Goal: Task Accomplishment & Management: Use online tool/utility

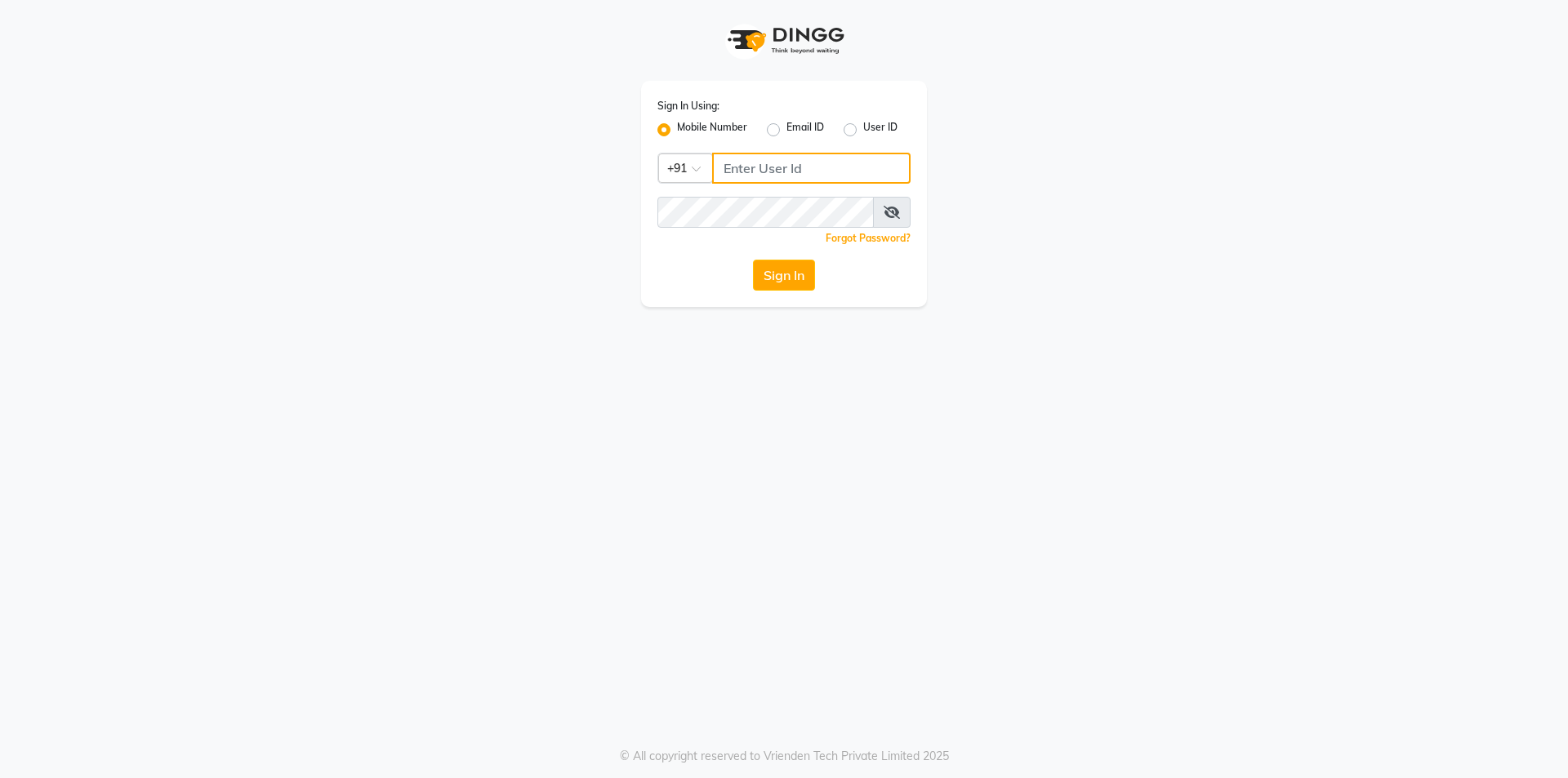
type input "9717821804"
click at [804, 267] on button "Sign In" at bounding box center [784, 275] width 62 height 31
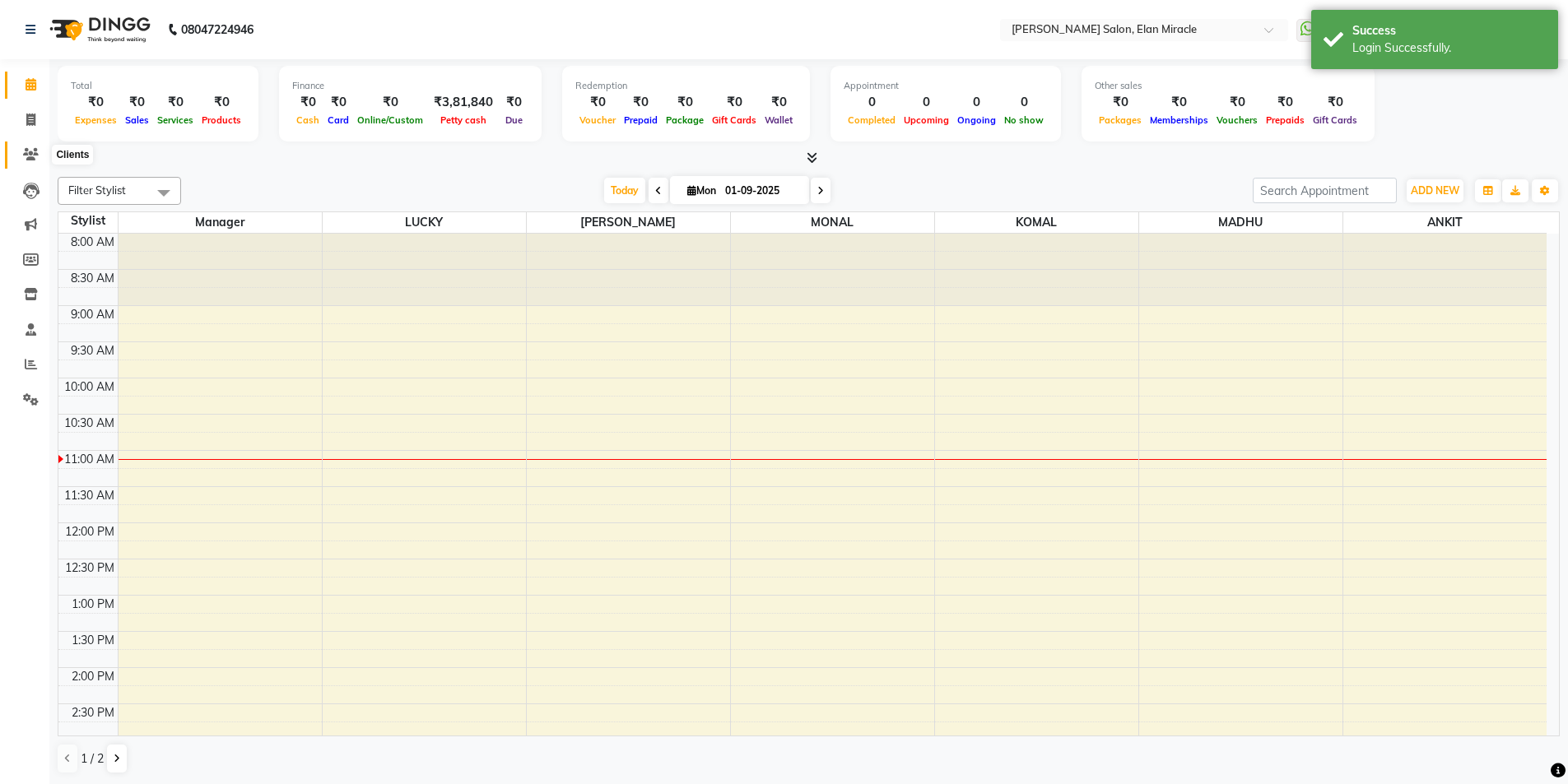
click at [30, 147] on span at bounding box center [31, 155] width 29 height 19
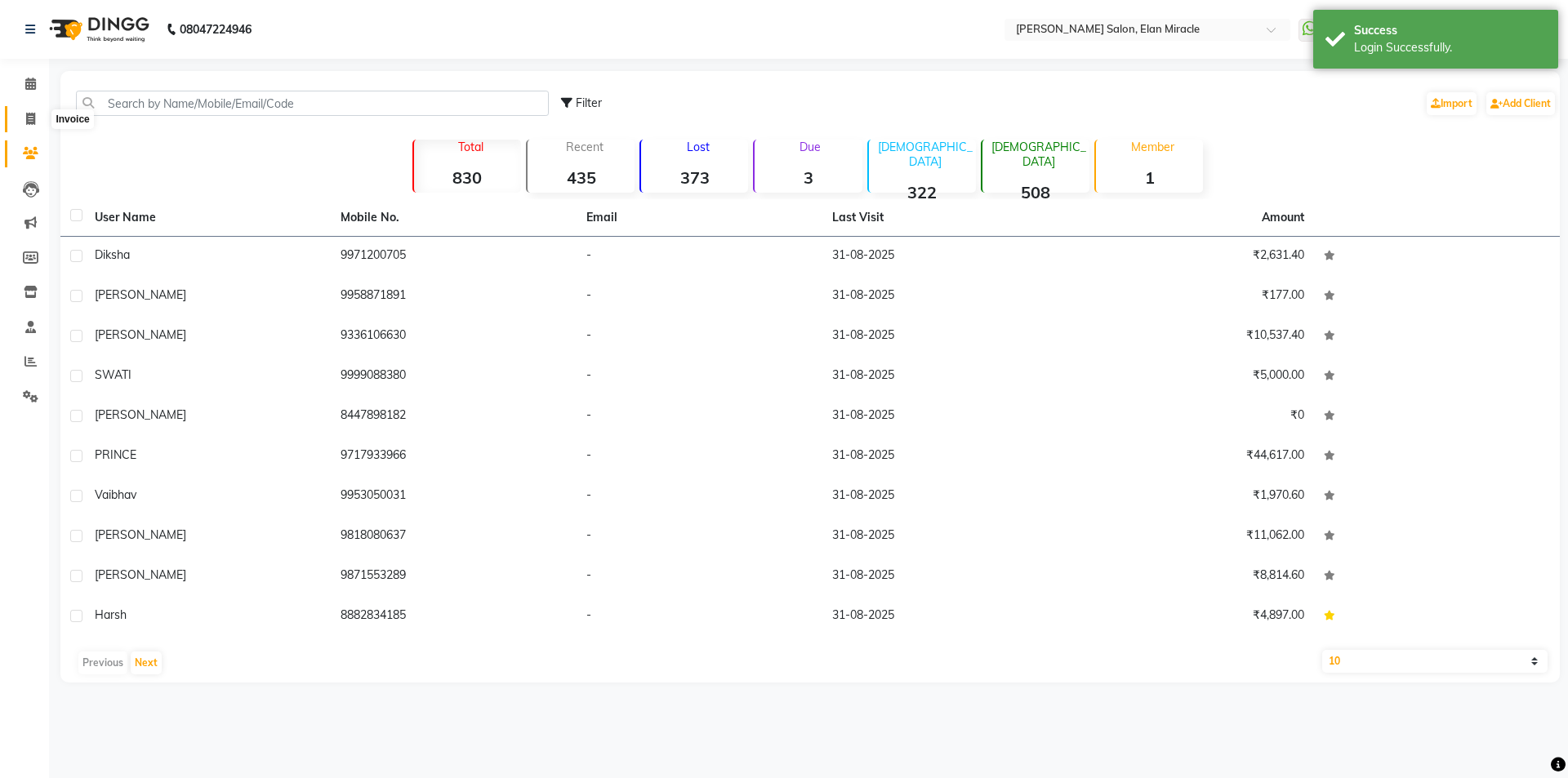
click at [32, 118] on icon at bounding box center [31, 118] width 9 height 12
select select "7738"
select select "service"
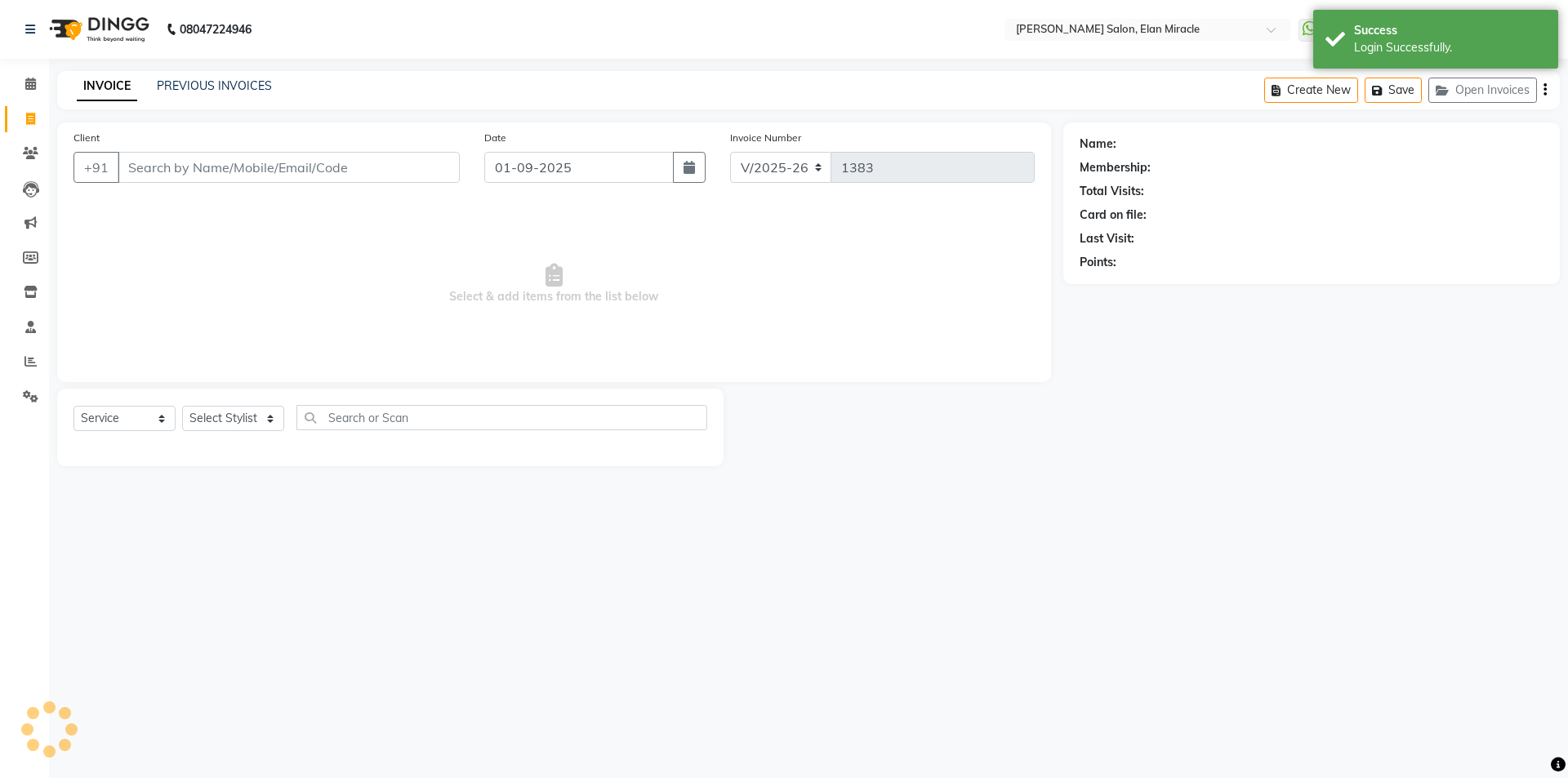
click at [246, 74] on div "INVOICE PREVIOUS INVOICES Create New Save Open Invoices" at bounding box center [808, 90] width 1503 height 38
click at [254, 83] on link "PREVIOUS INVOICES" at bounding box center [214, 86] width 115 height 15
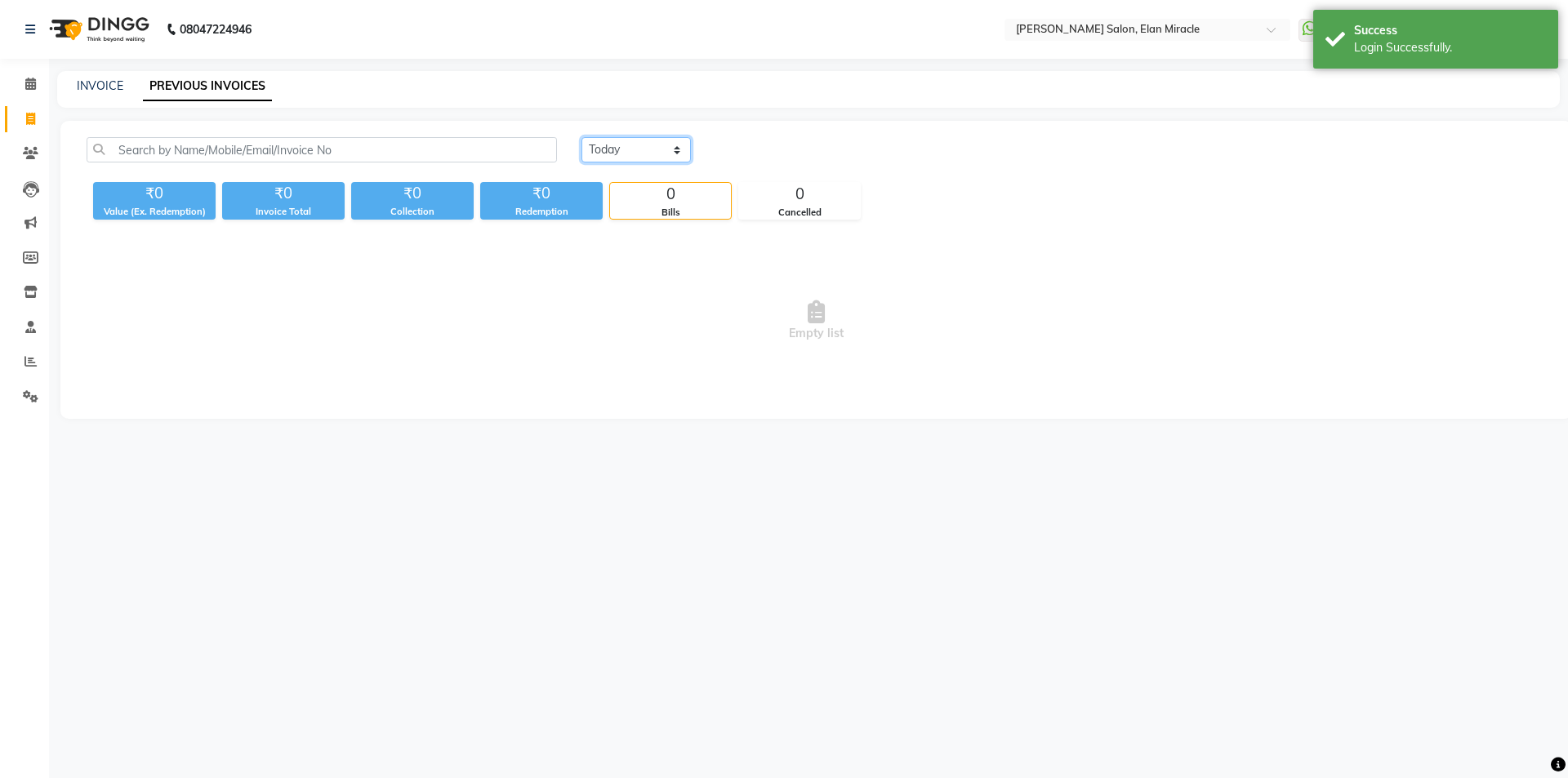
click at [658, 151] on select "Today Yesterday Custom Range" at bounding box center [636, 150] width 109 height 26
select select "yesterday"
click at [581, 137] on select "Today Yesterday Custom Range" at bounding box center [636, 150] width 109 height 26
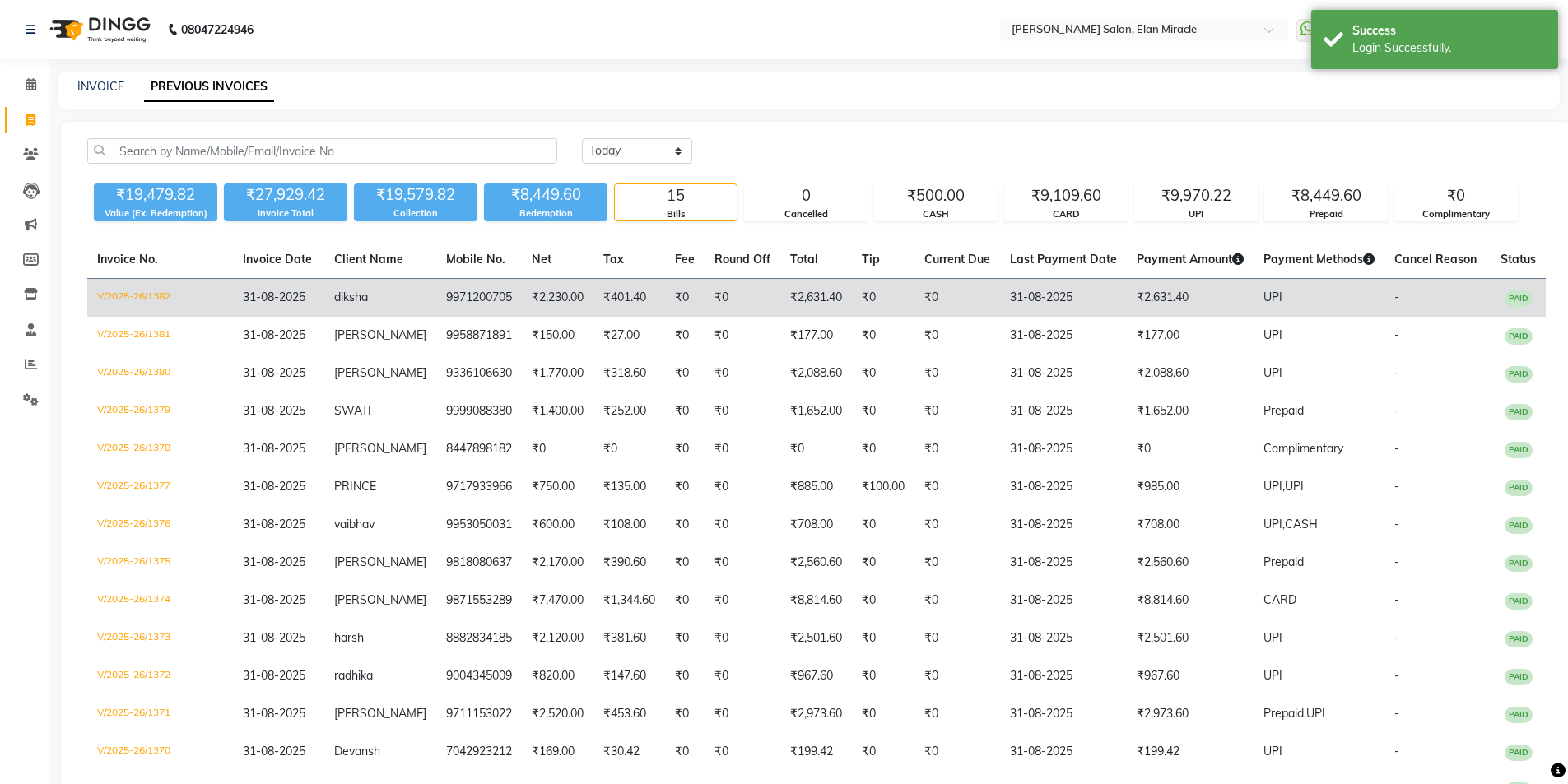
click at [149, 305] on td "V/2025-26/1382" at bounding box center [160, 298] width 146 height 38
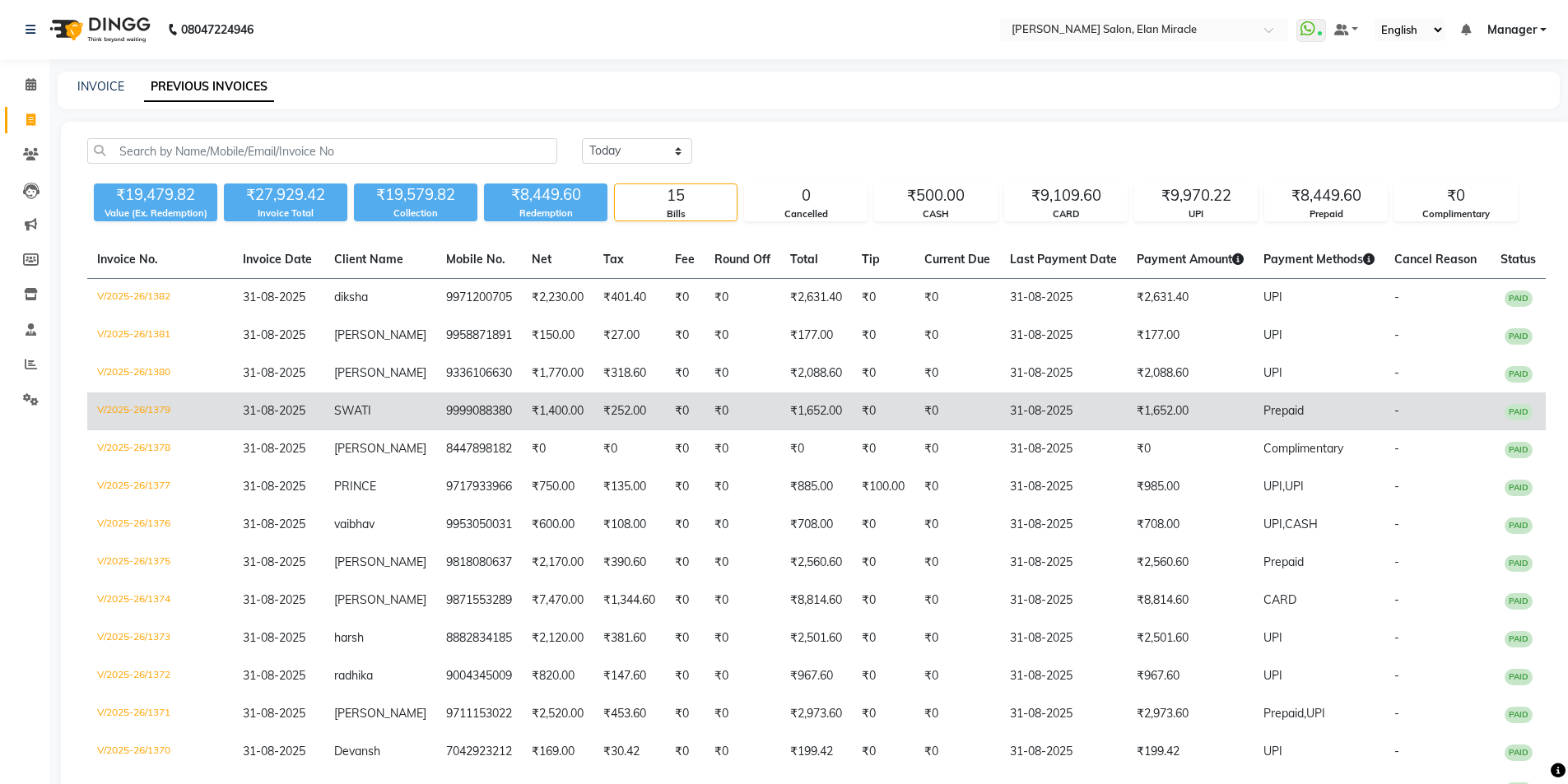
click at [157, 404] on td "V/2025-26/1379" at bounding box center [160, 411] width 146 height 38
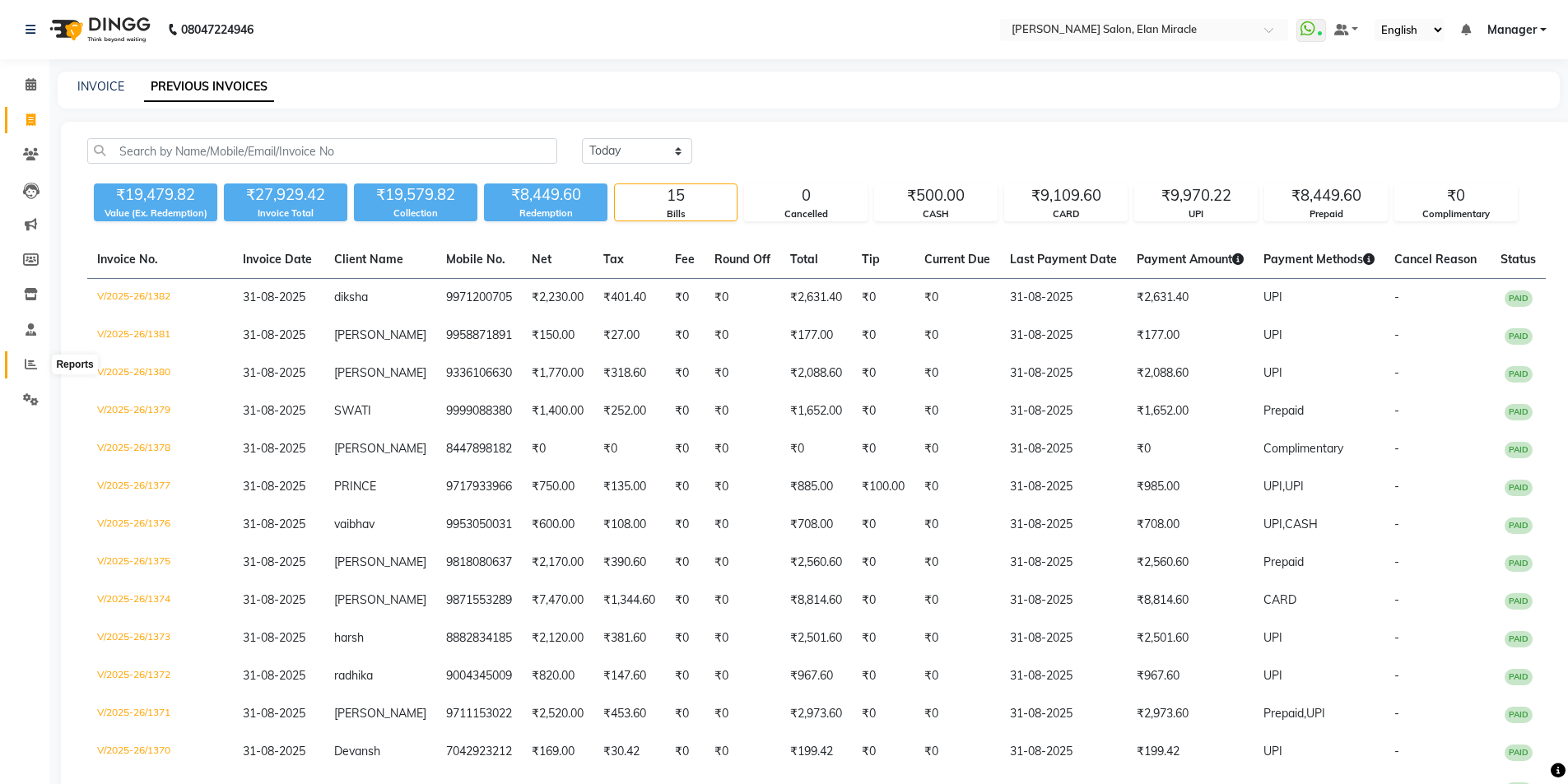
click at [38, 362] on span at bounding box center [31, 364] width 29 height 19
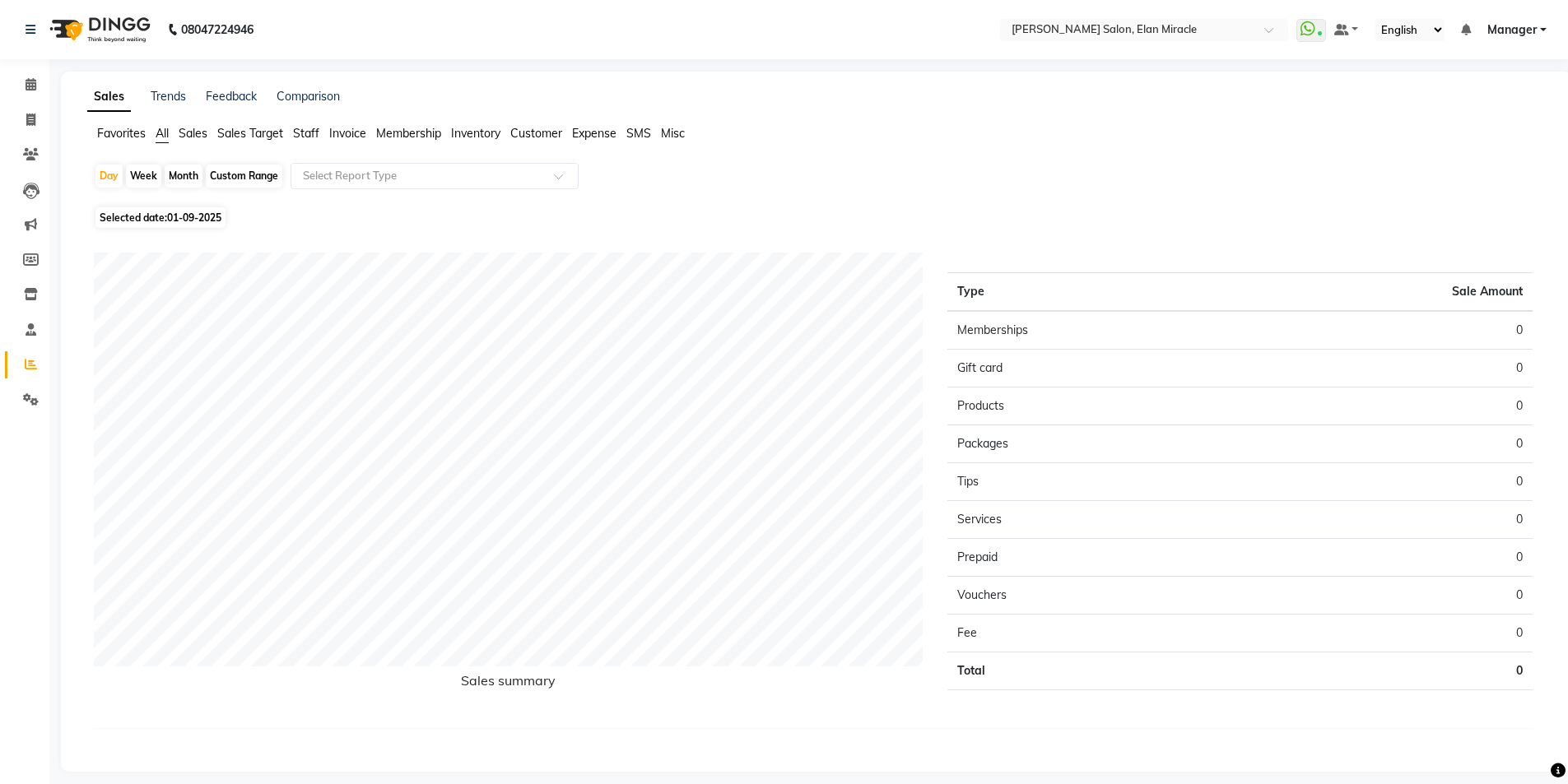
click at [16, 368] on link "Reports" at bounding box center [24, 364] width 39 height 28
click at [30, 118] on icon at bounding box center [31, 119] width 9 height 13
select select "service"
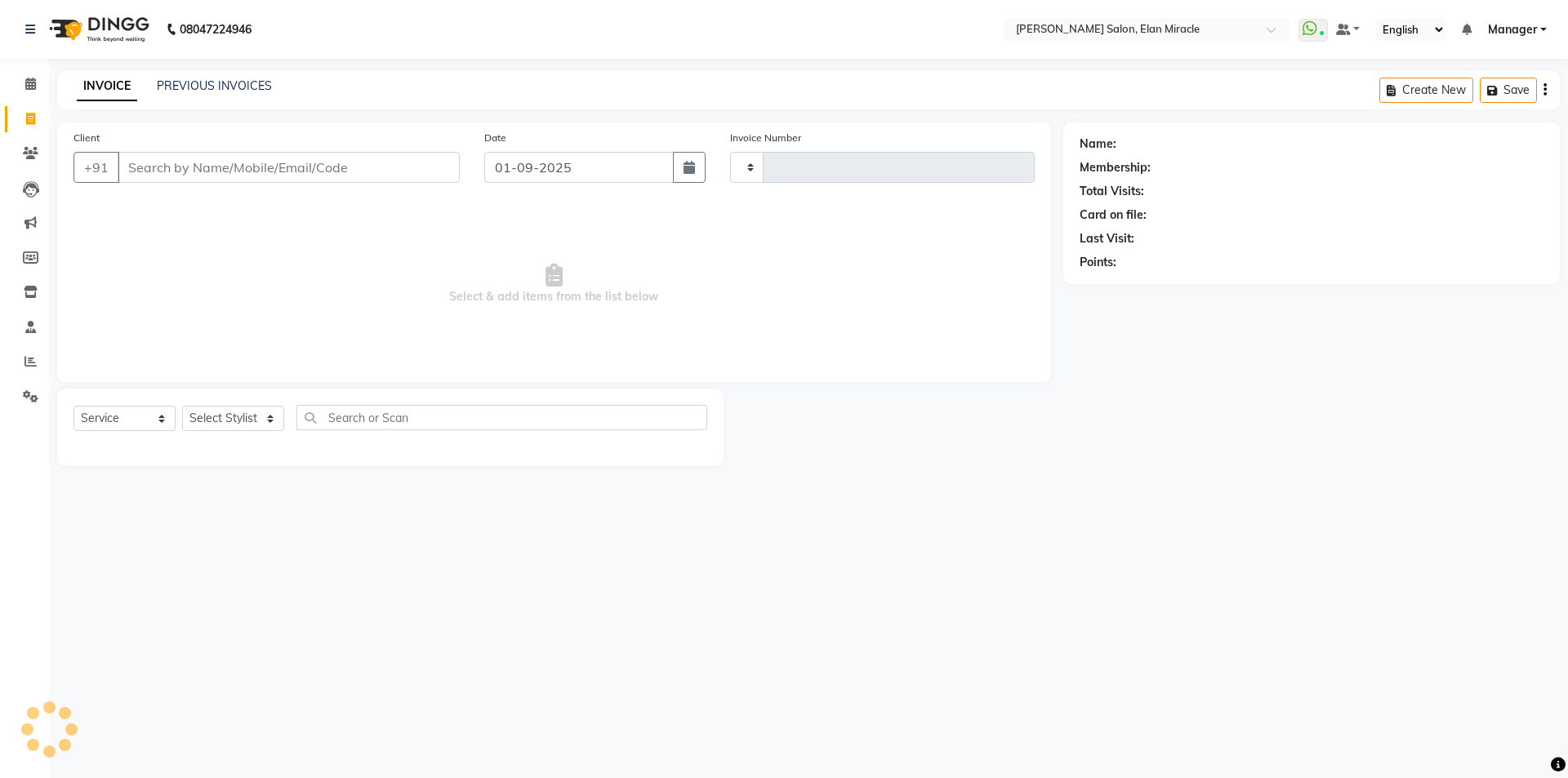
type input "1383"
select select "7738"
click at [248, 90] on link "PREVIOUS INVOICES" at bounding box center [214, 86] width 115 height 15
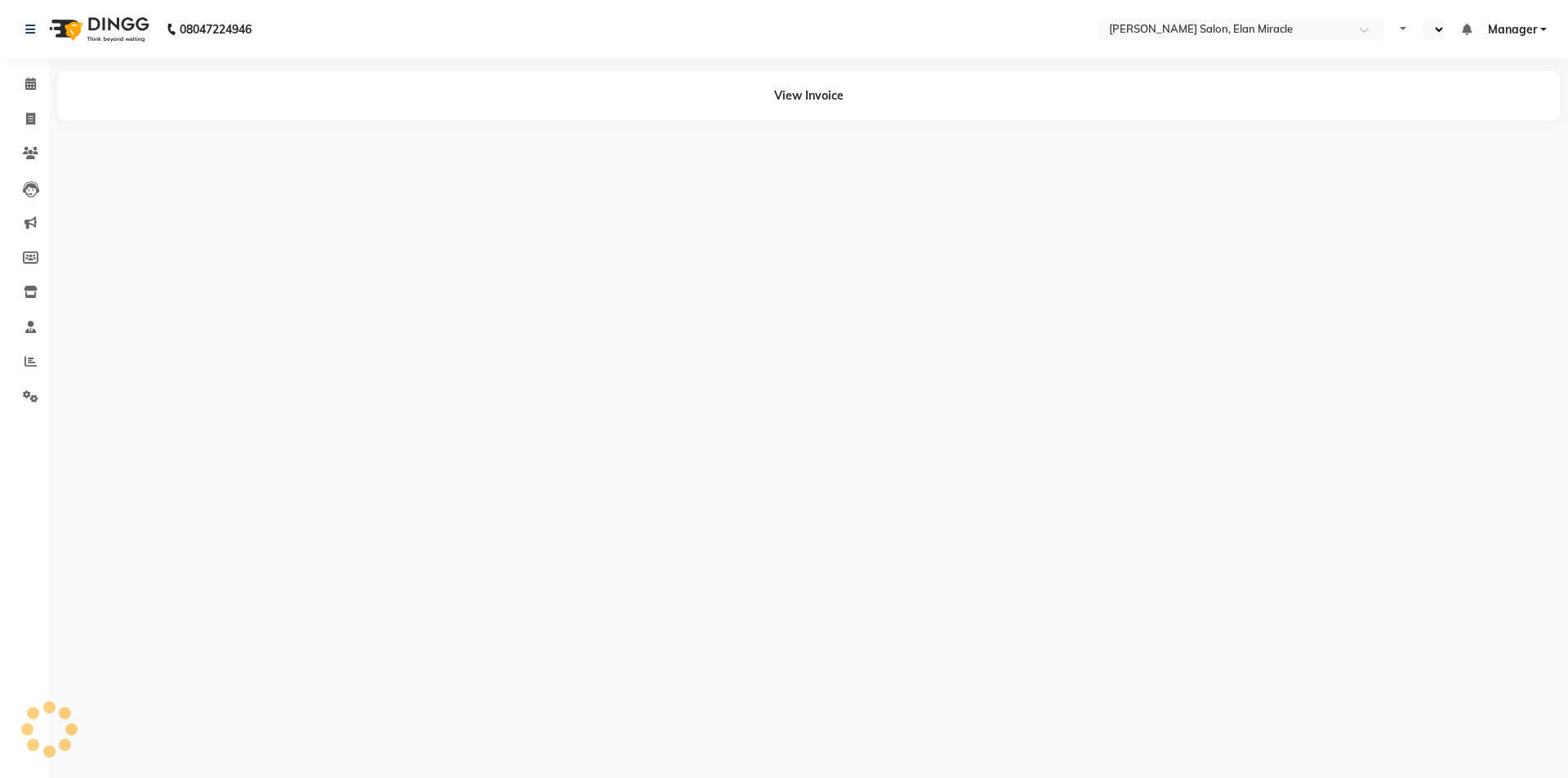
select select "en"
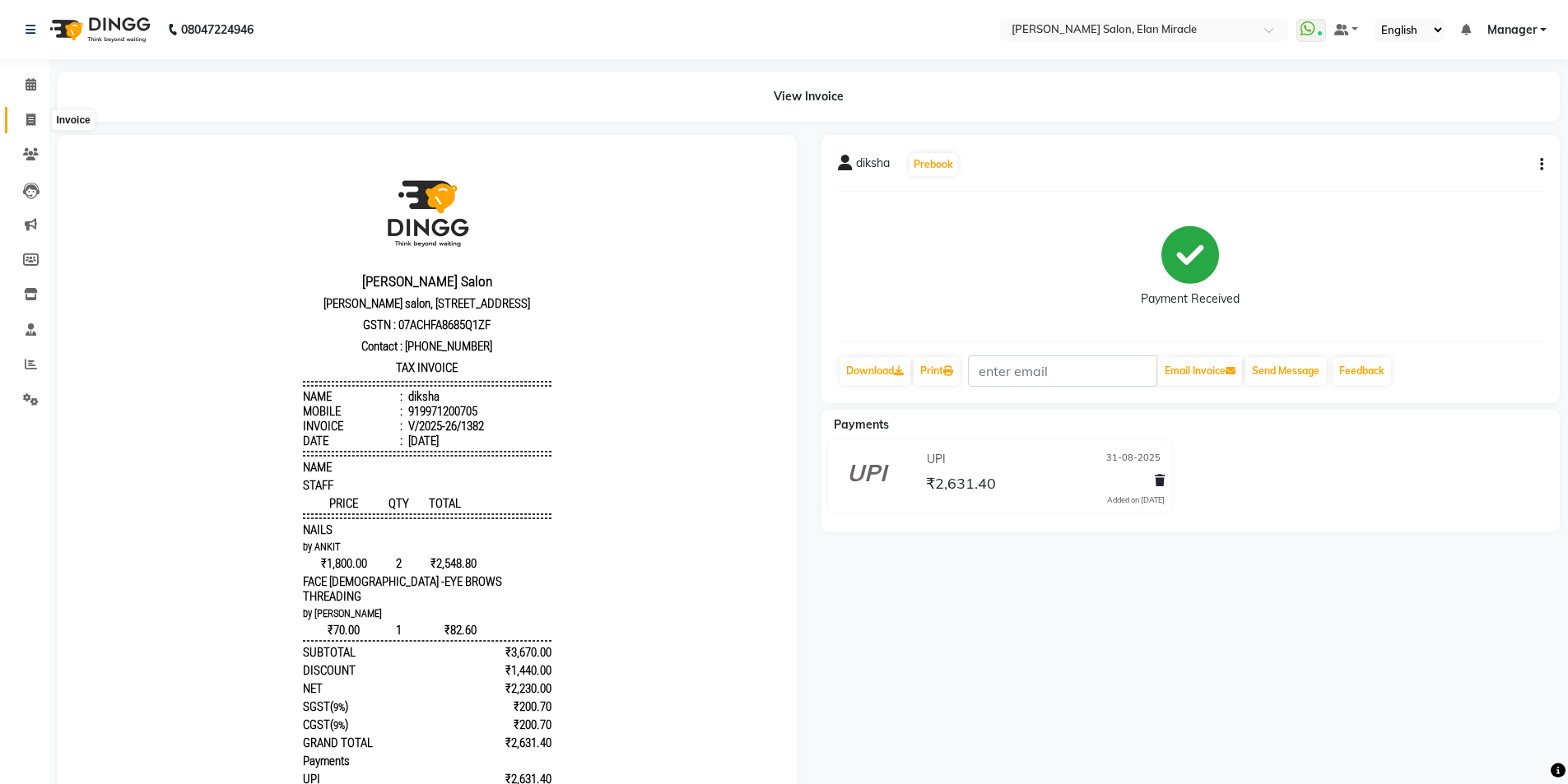
click at [39, 123] on span at bounding box center [31, 120] width 29 height 19
select select "service"
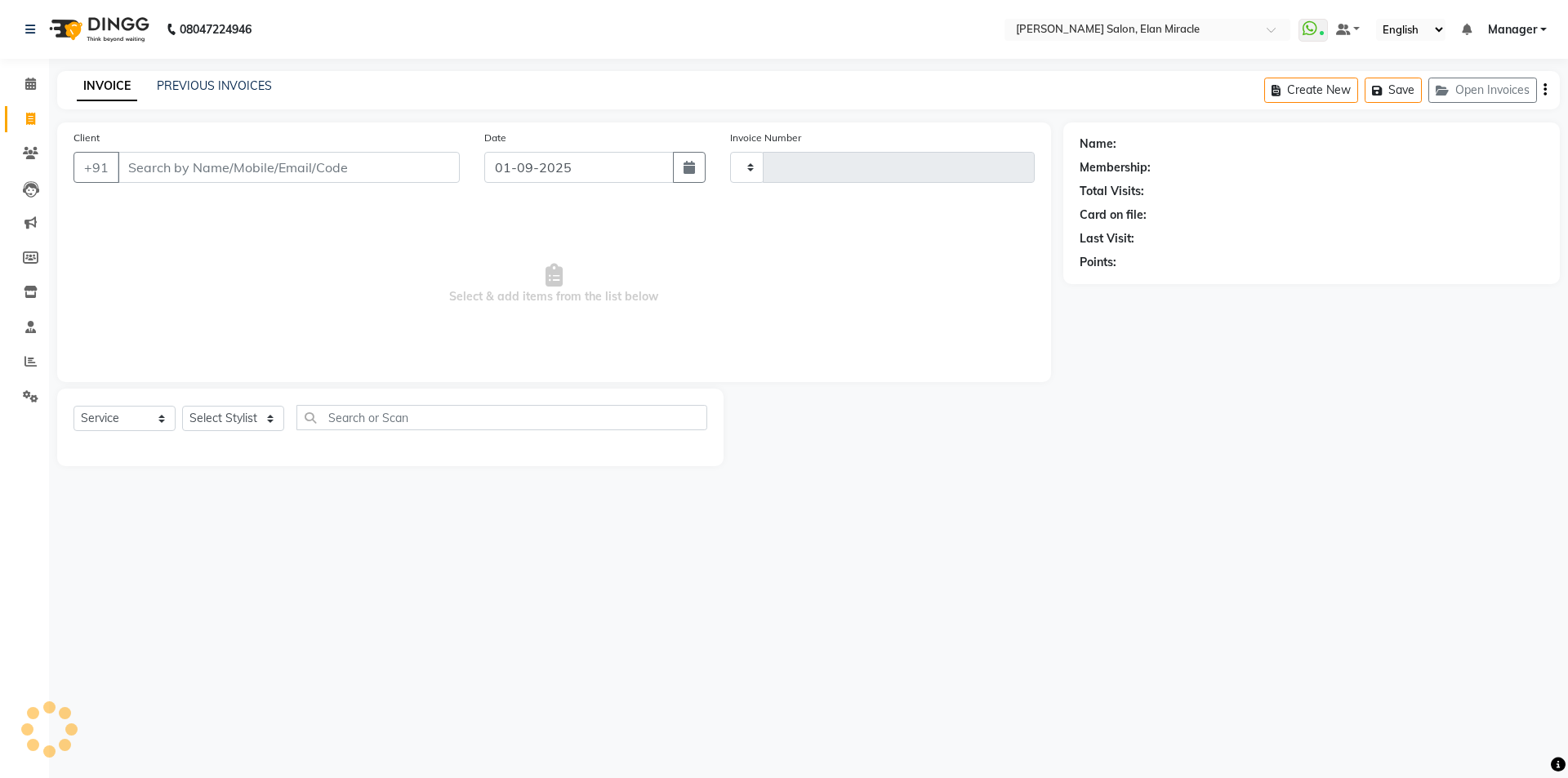
click at [30, 116] on icon at bounding box center [31, 118] width 9 height 12
select select "service"
type input "1383"
select select "7738"
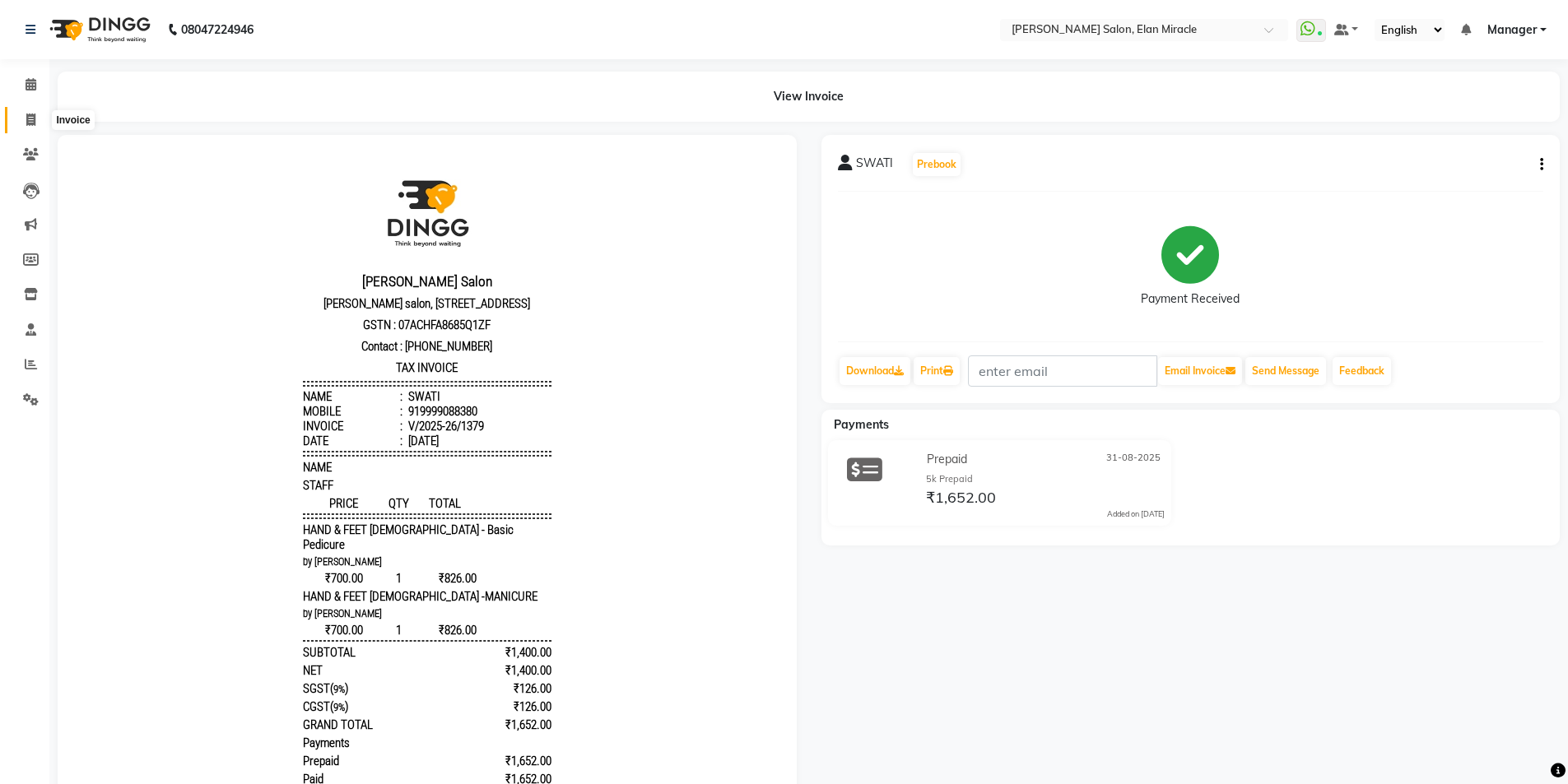
click at [28, 126] on span at bounding box center [31, 120] width 29 height 19
select select "7738"
select select "service"
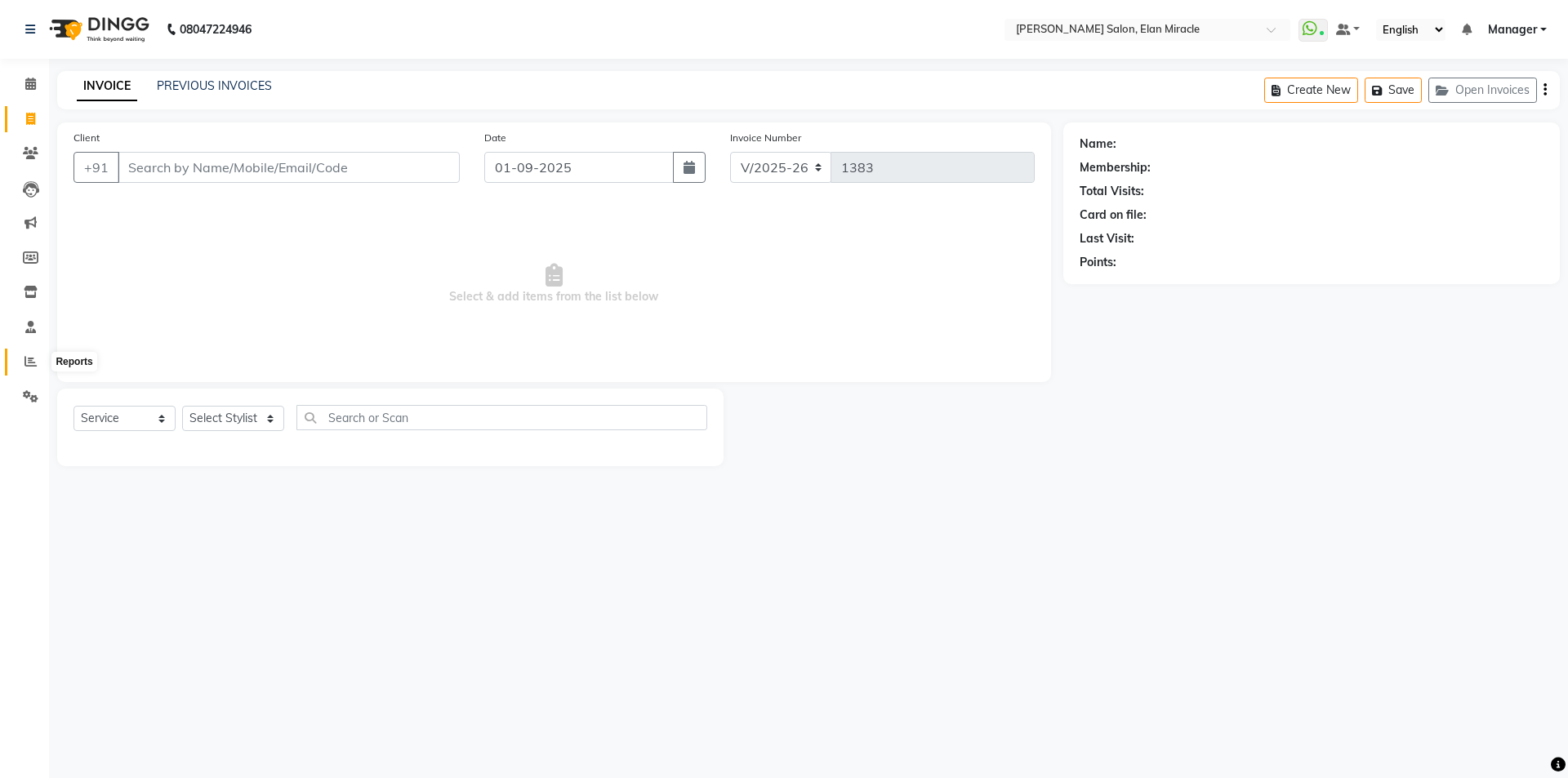
drag, startPoint x: 29, startPoint y: 354, endPoint x: 48, endPoint y: 368, distance: 23.6
click at [26, 355] on span at bounding box center [31, 362] width 29 height 19
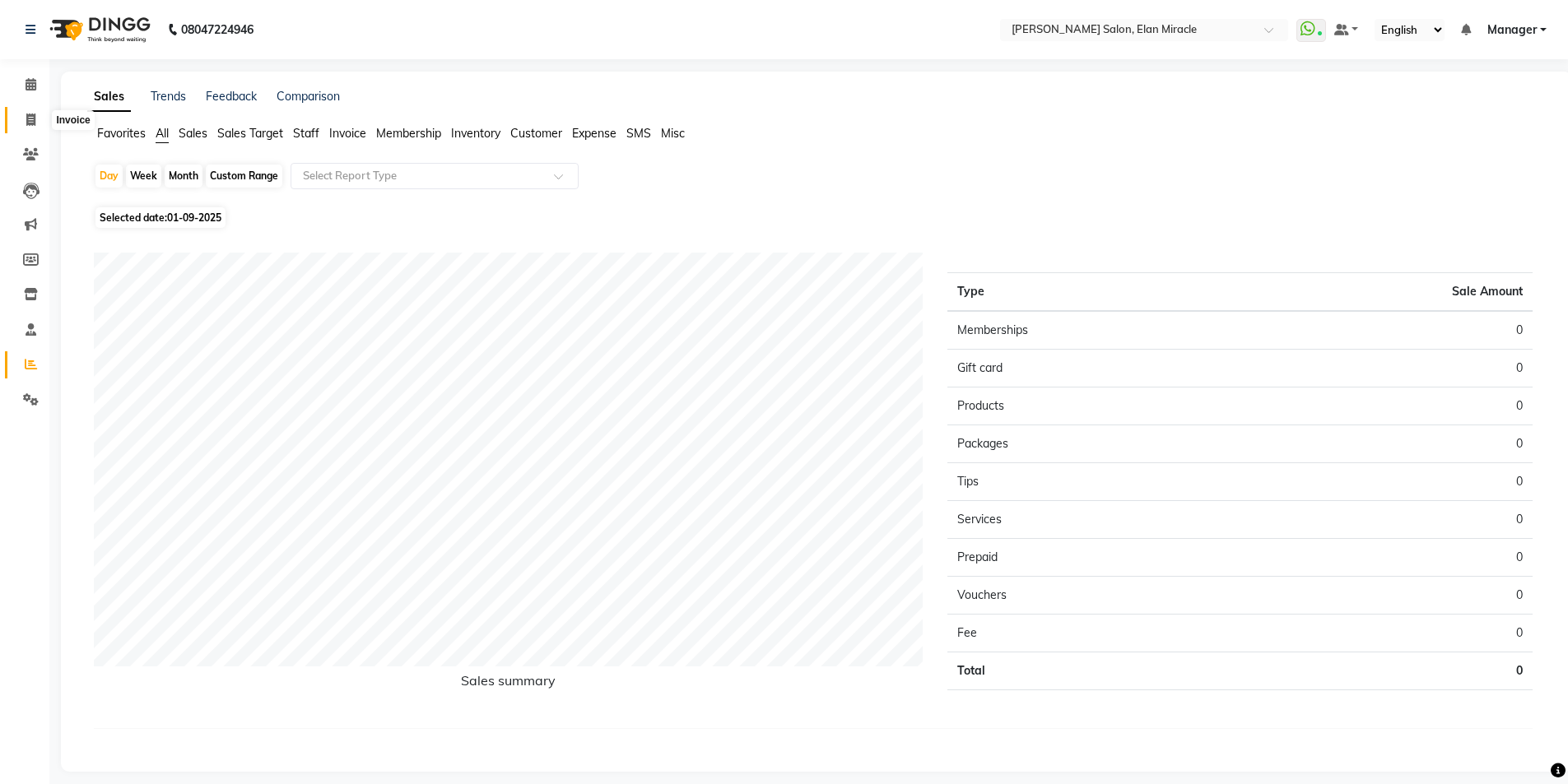
click at [28, 123] on icon at bounding box center [31, 119] width 9 height 13
select select "service"
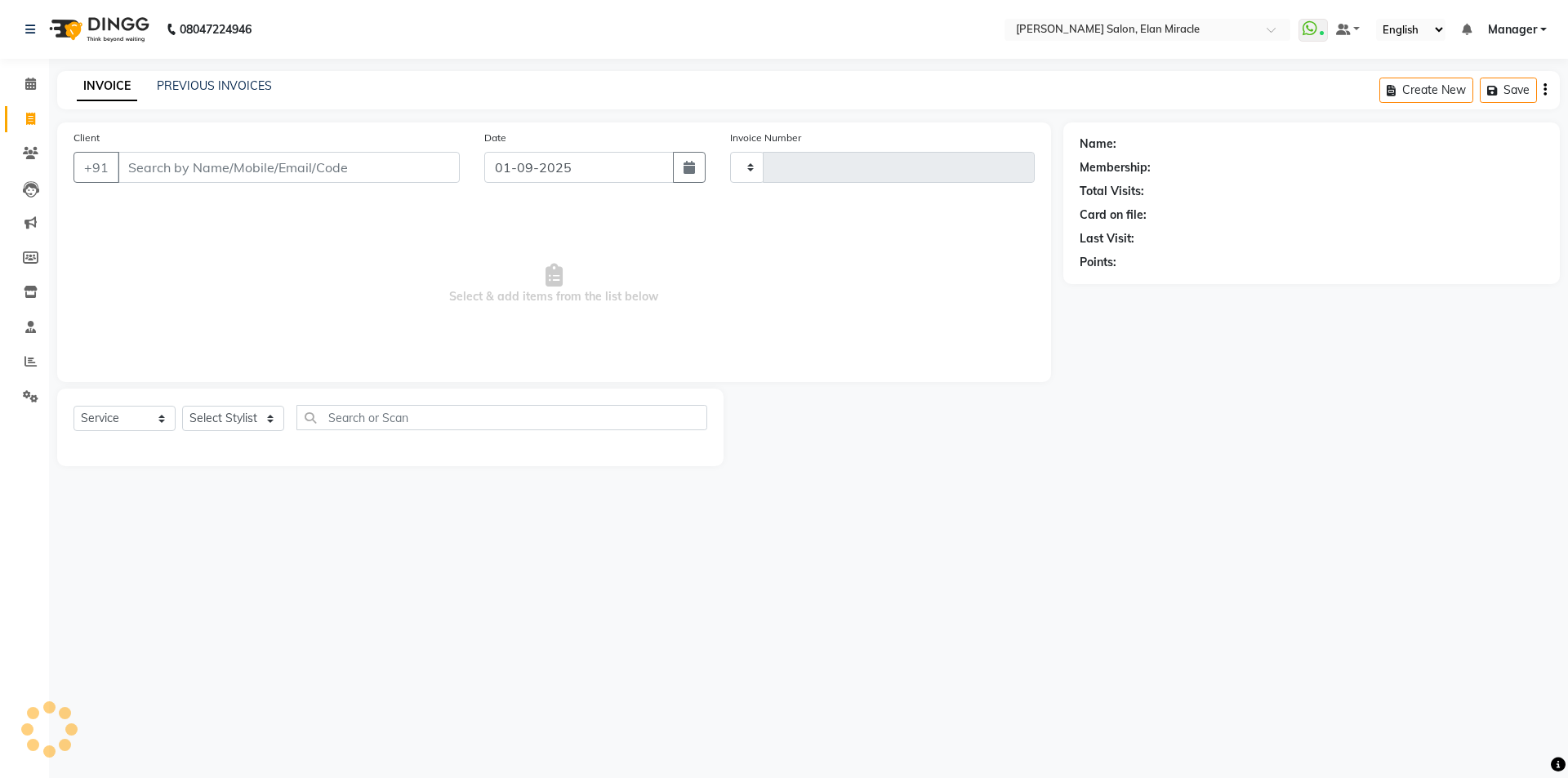
type input "1383"
select select "7738"
click at [22, 358] on span at bounding box center [31, 362] width 29 height 19
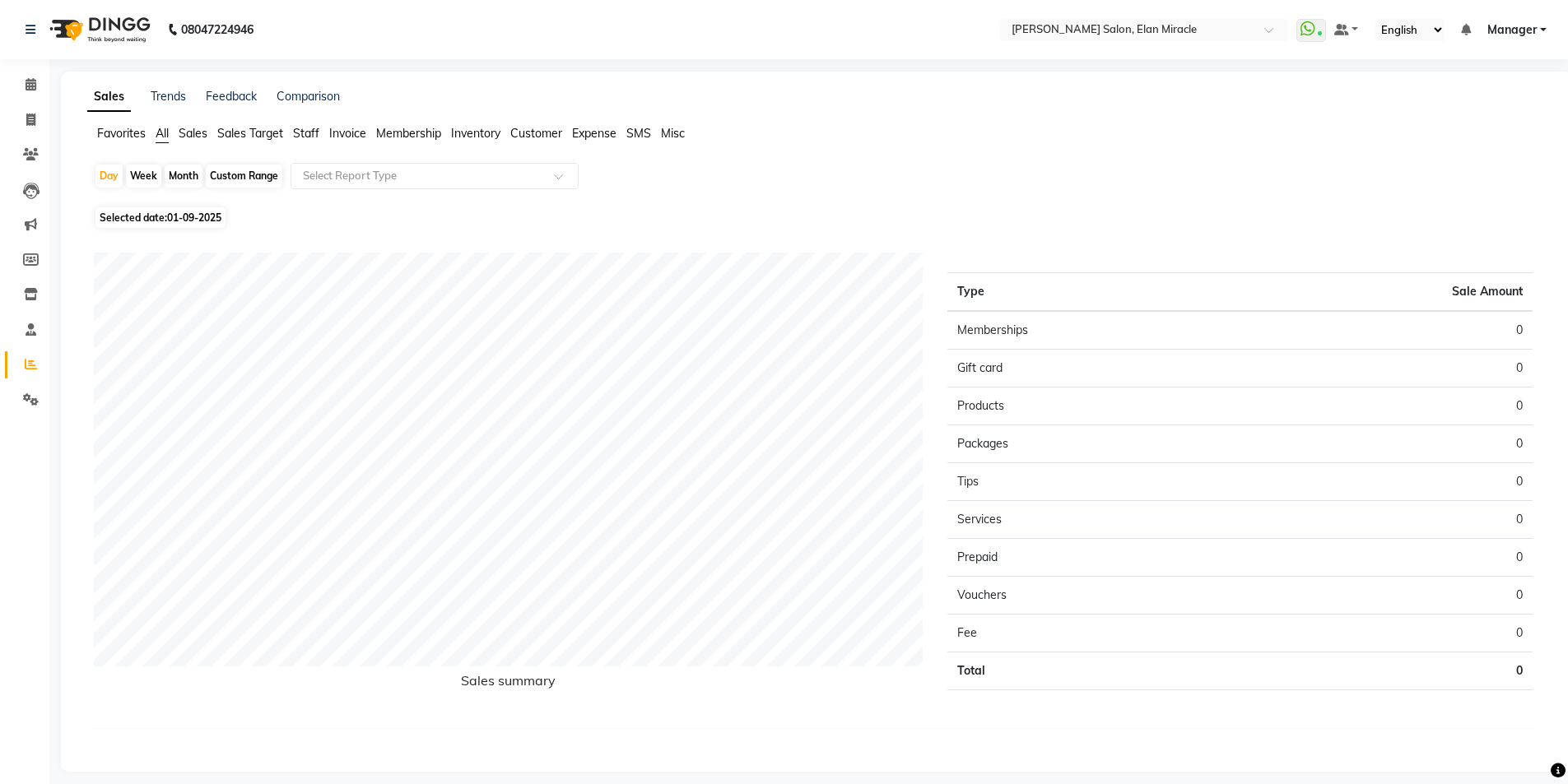
click at [314, 137] on span "Staff" at bounding box center [306, 133] width 27 height 15
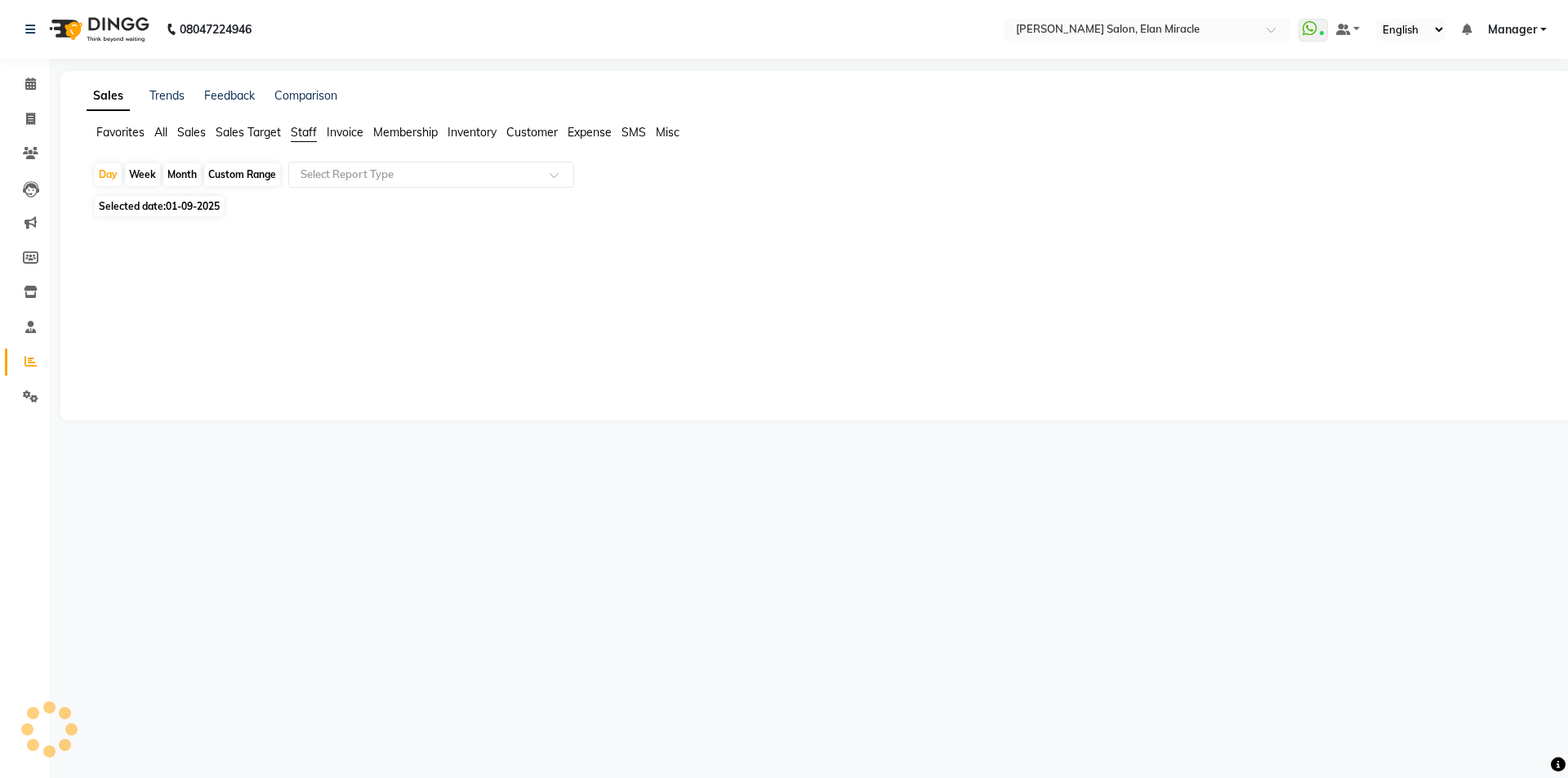
click at [228, 205] on div "Selected date: 01-09-2025" at bounding box center [819, 206] width 1453 height 17
click at [224, 205] on span "Selected date: 01-09-2025" at bounding box center [159, 206] width 129 height 21
select select "9"
select select "2025"
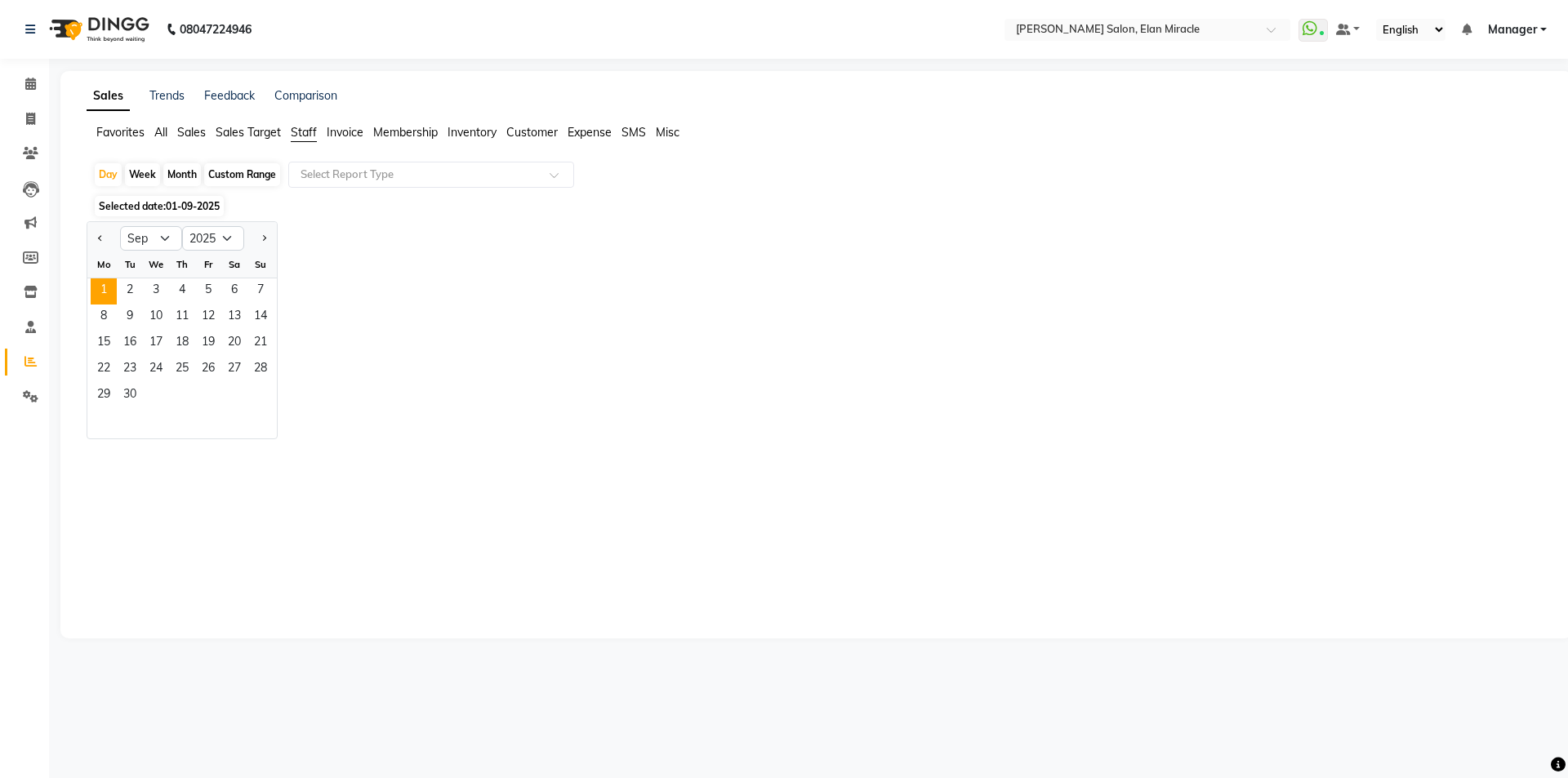
click at [143, 214] on span "Selected date: 01-09-2025" at bounding box center [159, 206] width 129 height 21
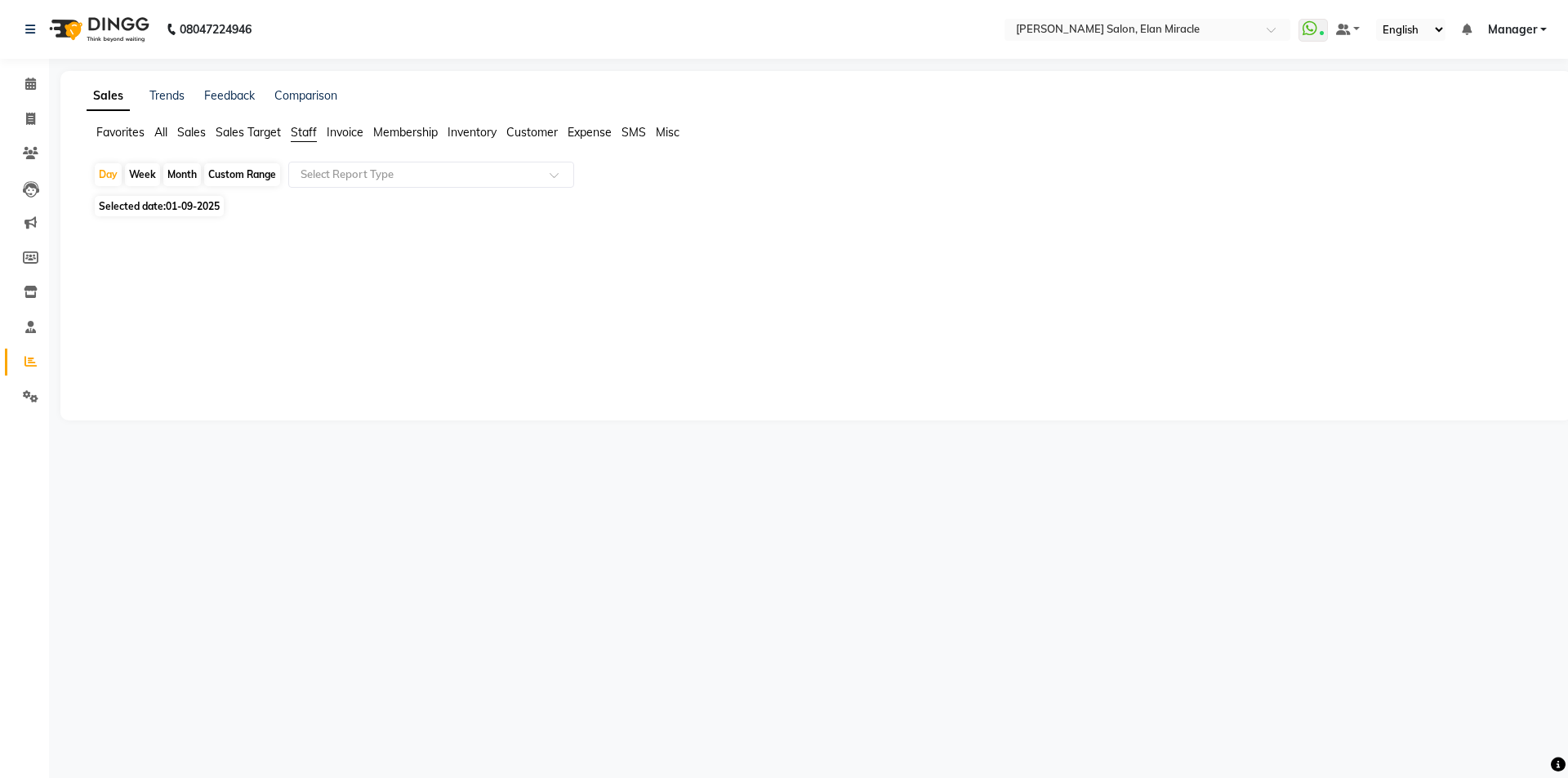
click at [199, 206] on span "01-09-2025" at bounding box center [192, 206] width 54 height 12
select select "9"
select select "2025"
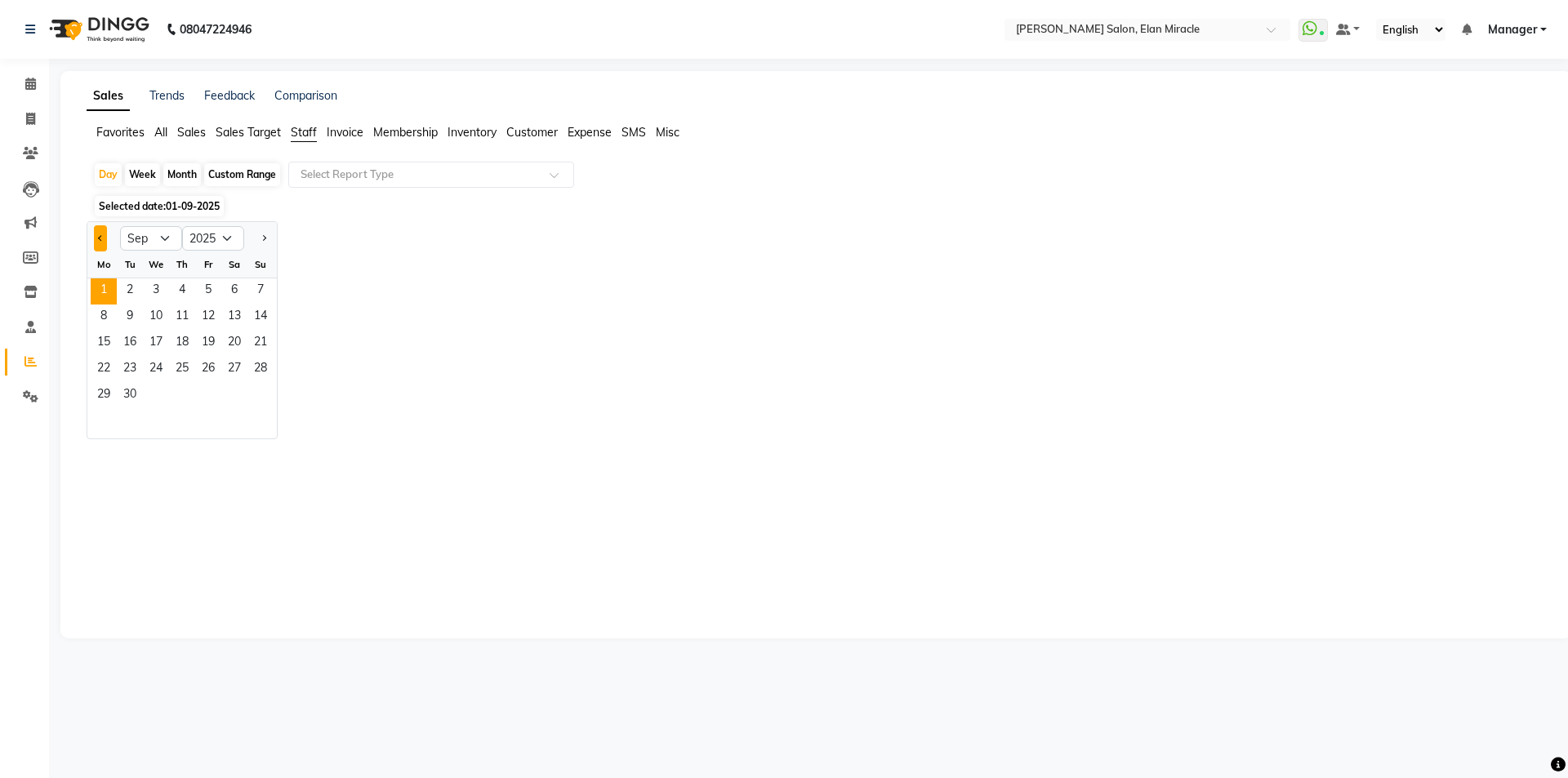
click at [103, 236] on button "Previous month" at bounding box center [100, 238] width 13 height 26
select select "8"
click at [251, 391] on span "31" at bounding box center [261, 396] width 26 height 26
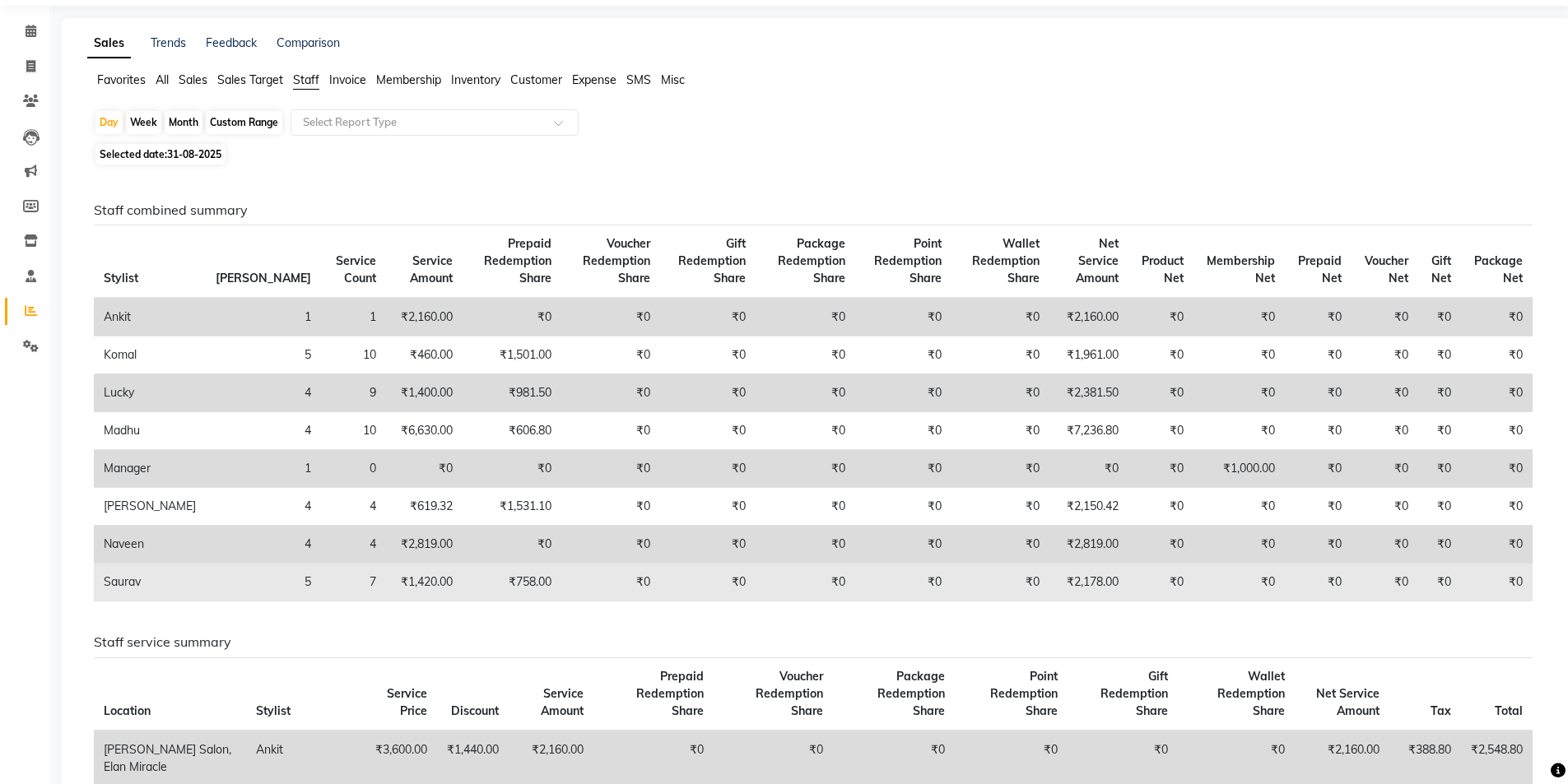
scroll to position [83, 0]
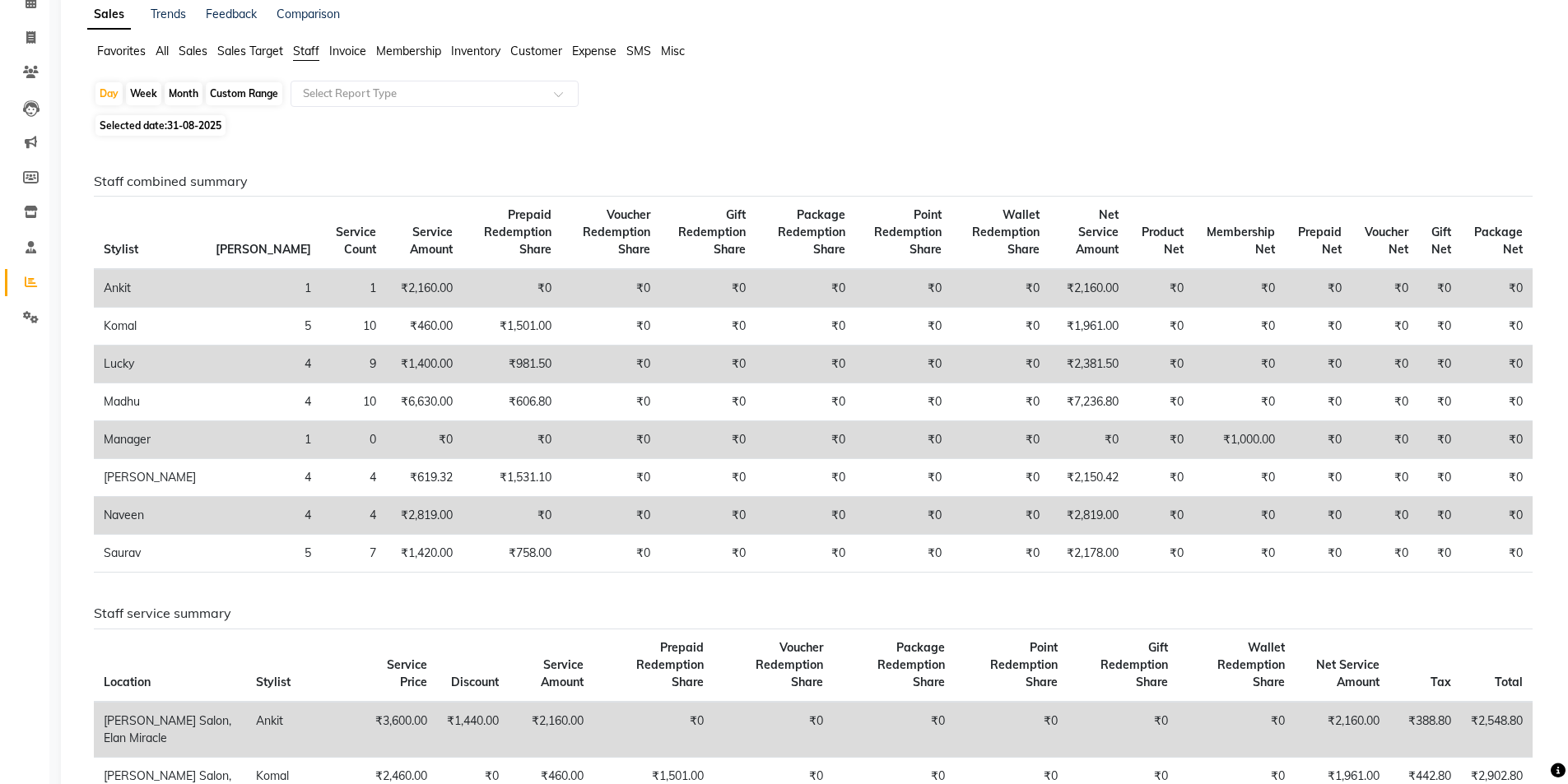
click at [169, 123] on span "31-08-2025" at bounding box center [194, 125] width 54 height 13
select select "8"
select select "2025"
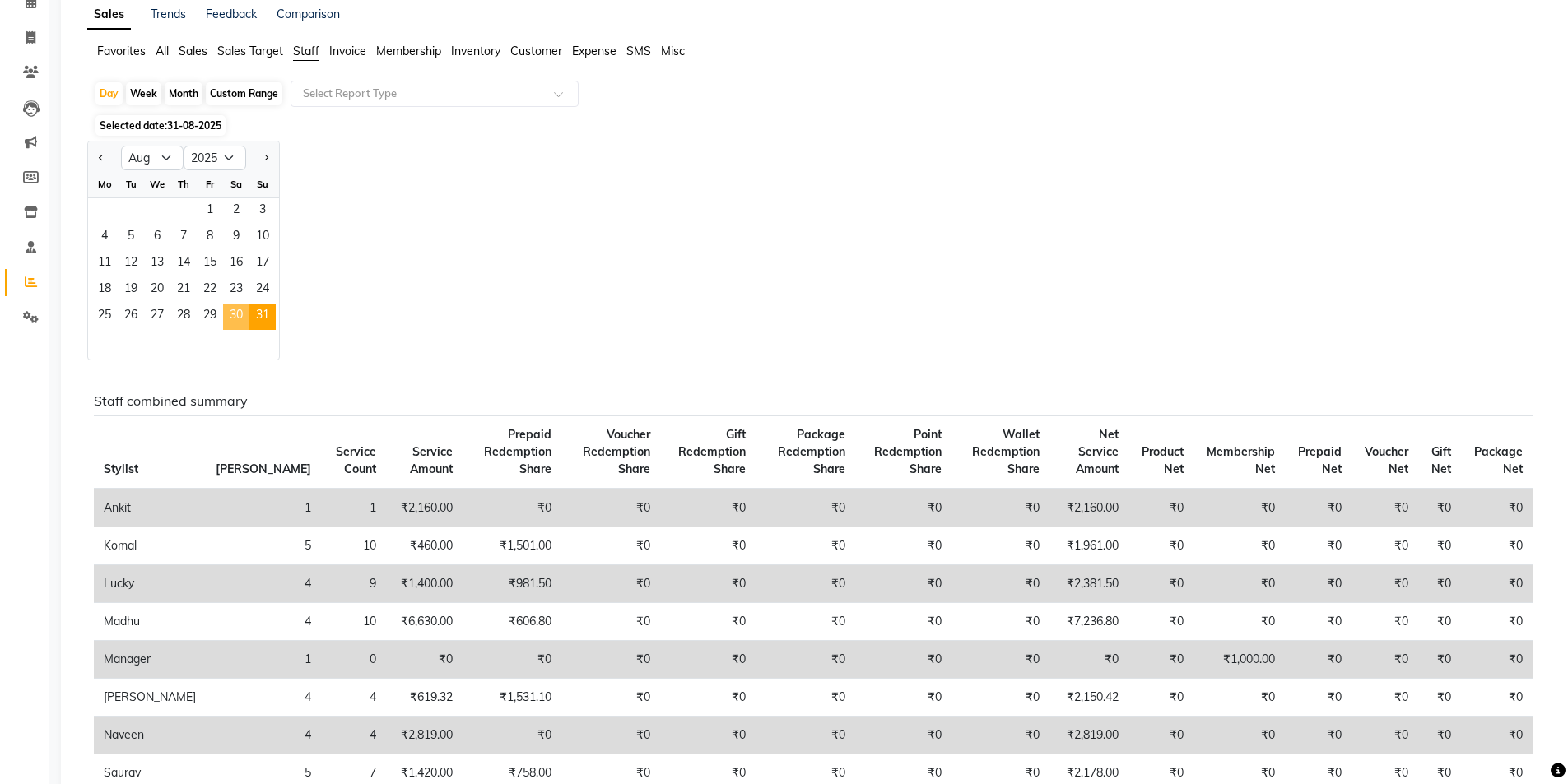
click at [241, 306] on span "30" at bounding box center [236, 317] width 27 height 27
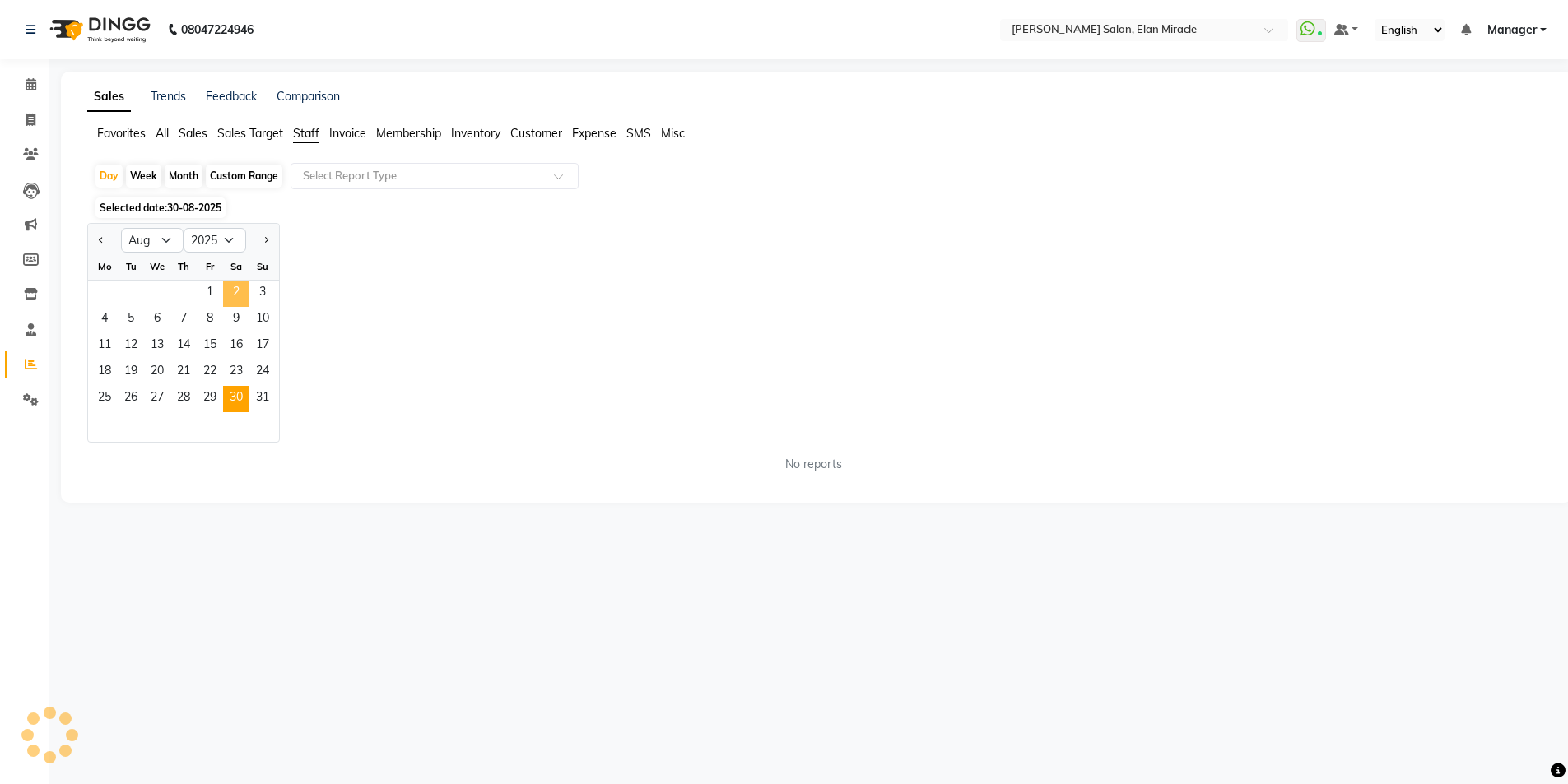
scroll to position [0, 0]
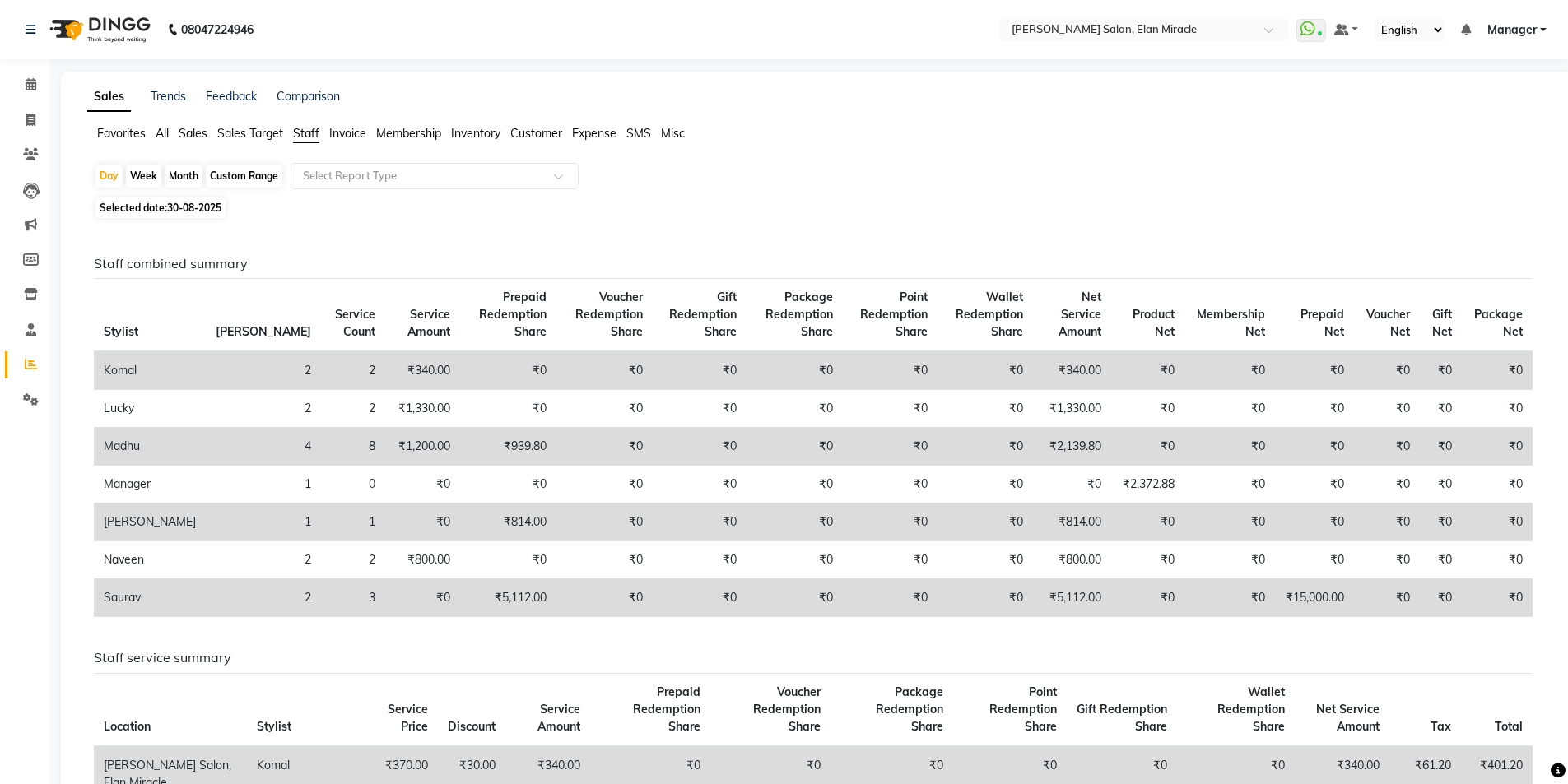
click at [152, 213] on span "Selected date: 30-08-2025" at bounding box center [160, 208] width 130 height 21
select select "8"
select select "2025"
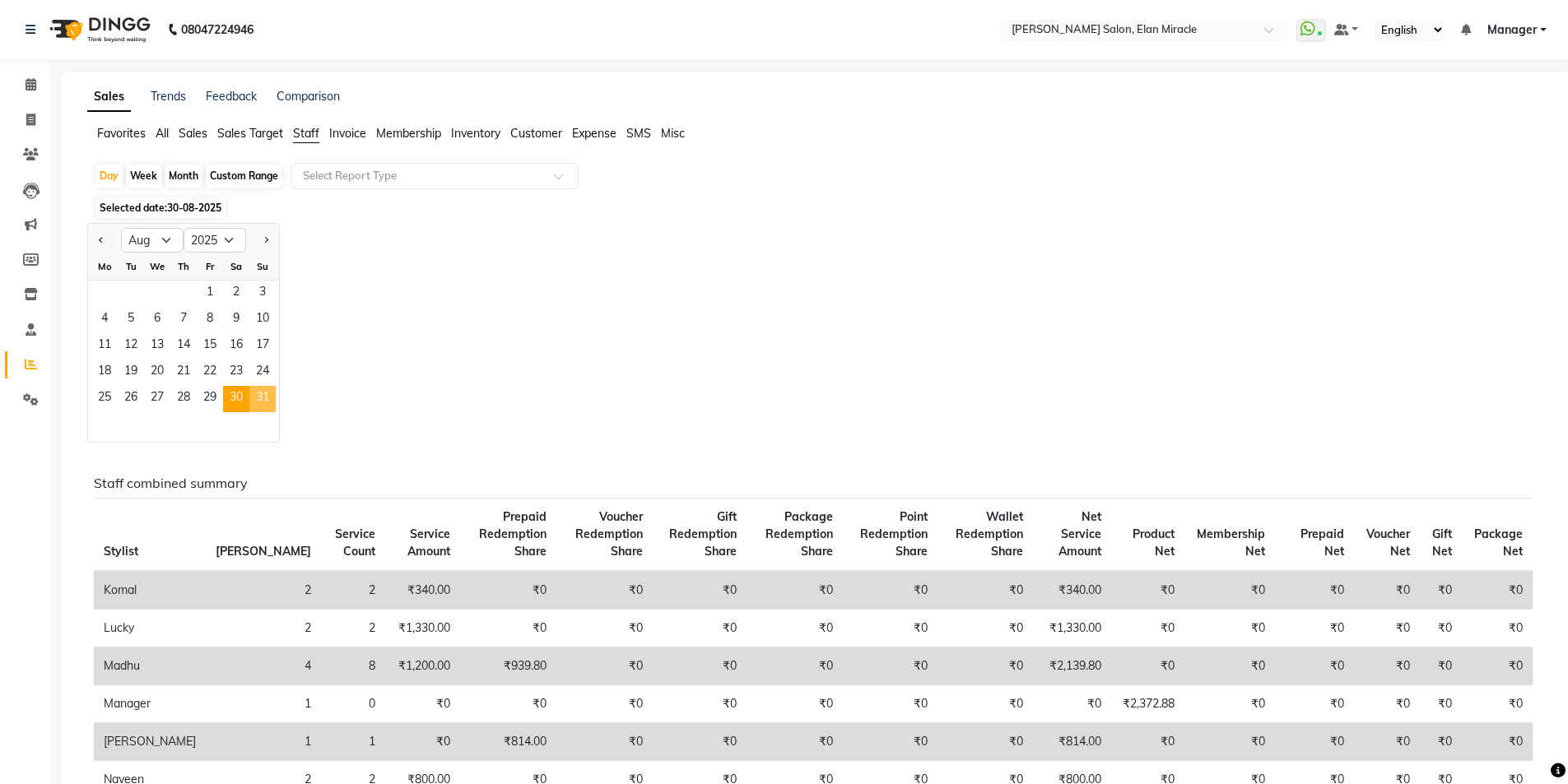
click at [258, 404] on span "31" at bounding box center [263, 400] width 27 height 27
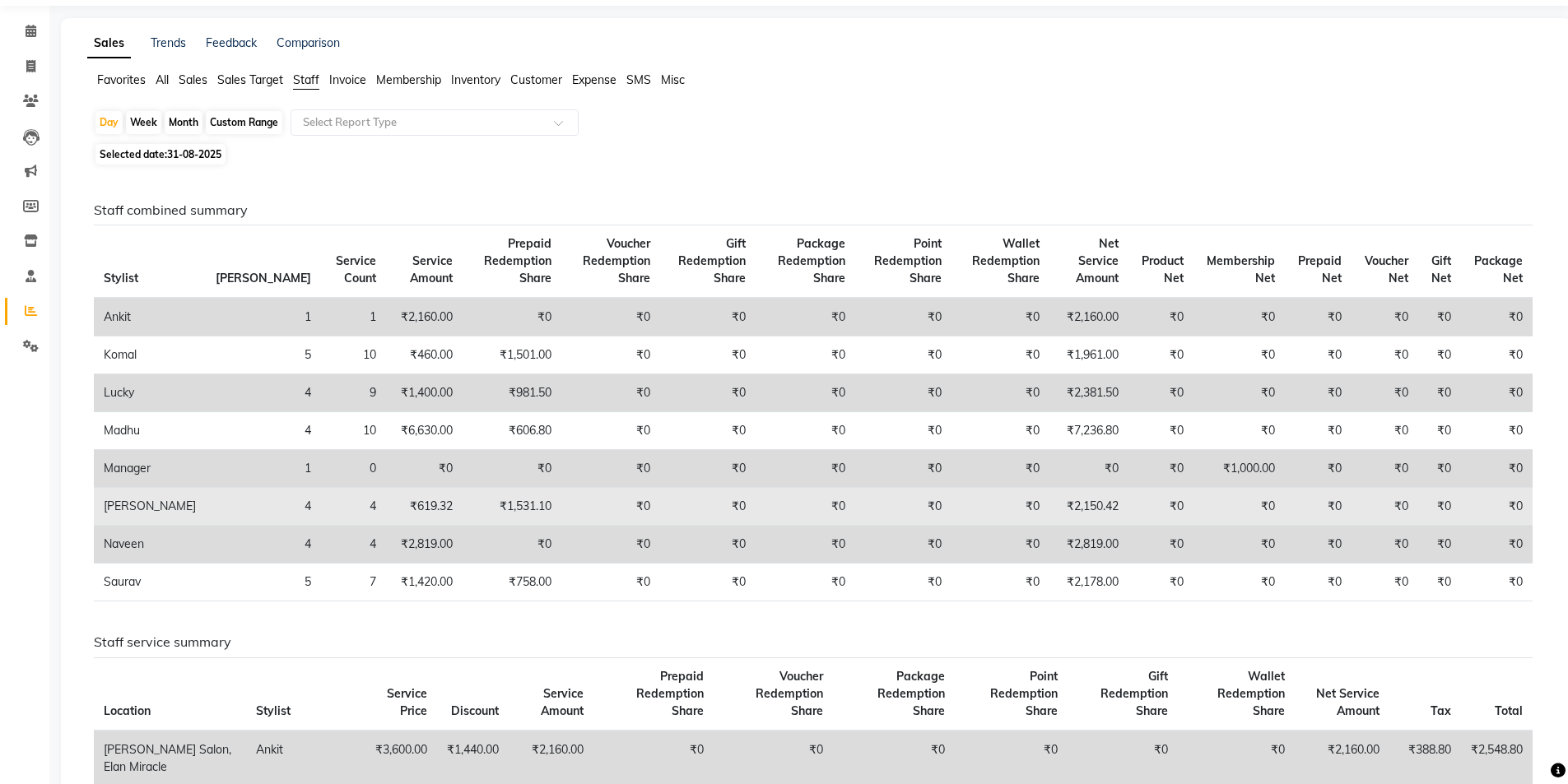
scroll to position [83, 0]
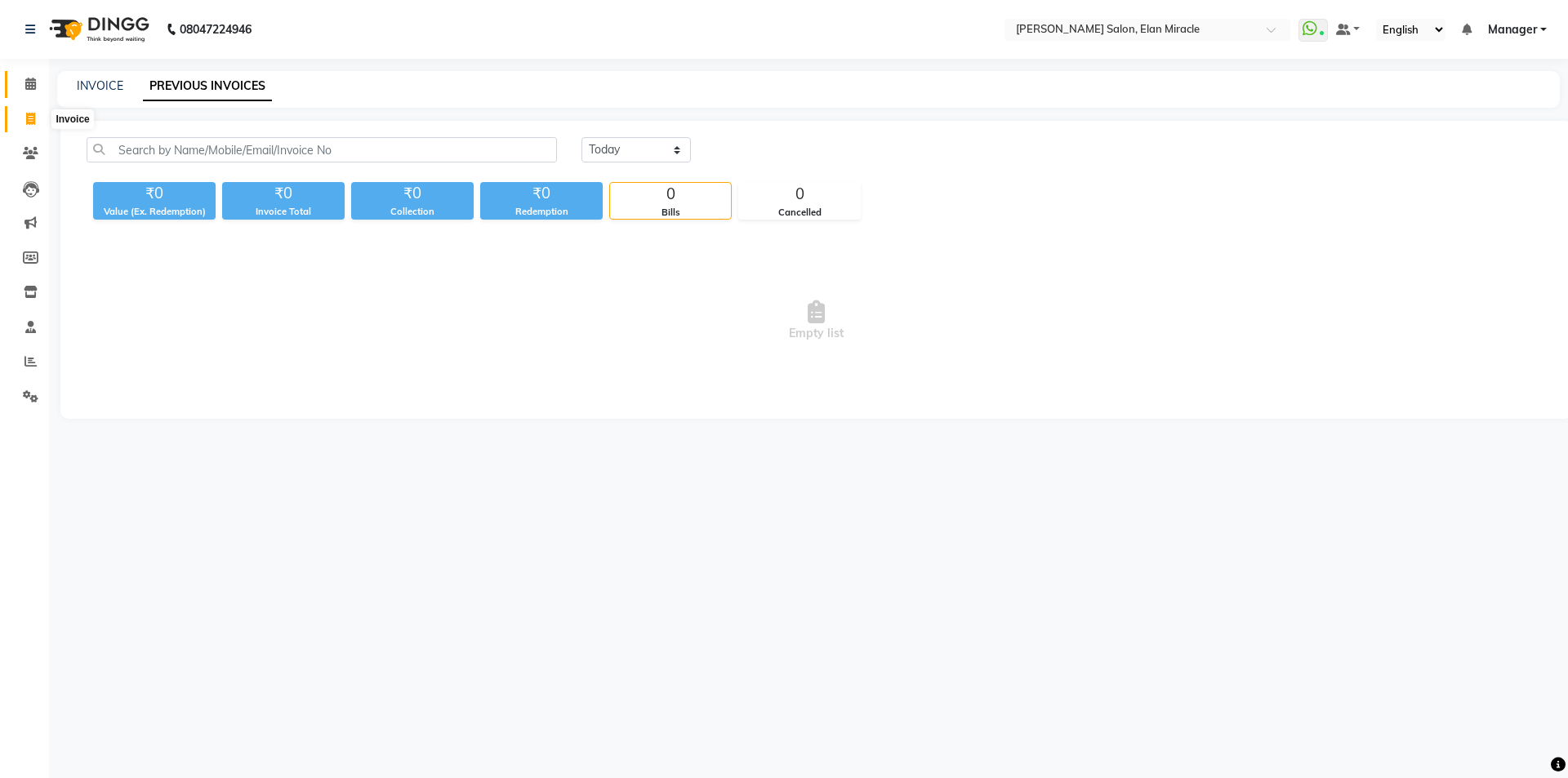
click at [34, 114] on icon at bounding box center [31, 118] width 9 height 12
select select "7738"
select select "service"
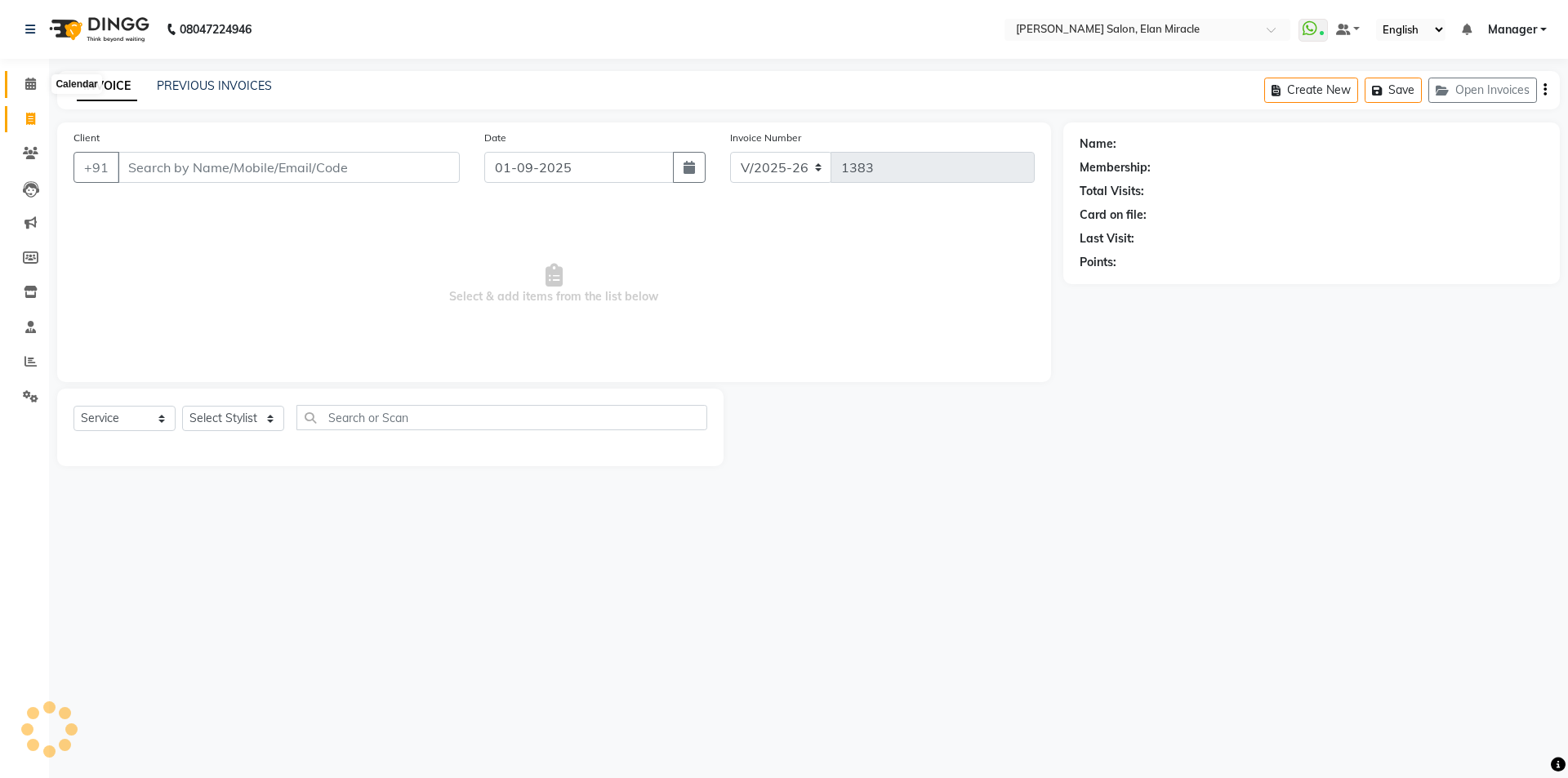
click at [34, 89] on icon at bounding box center [31, 84] width 11 height 12
